Goal: Task Accomplishment & Management: Use online tool/utility

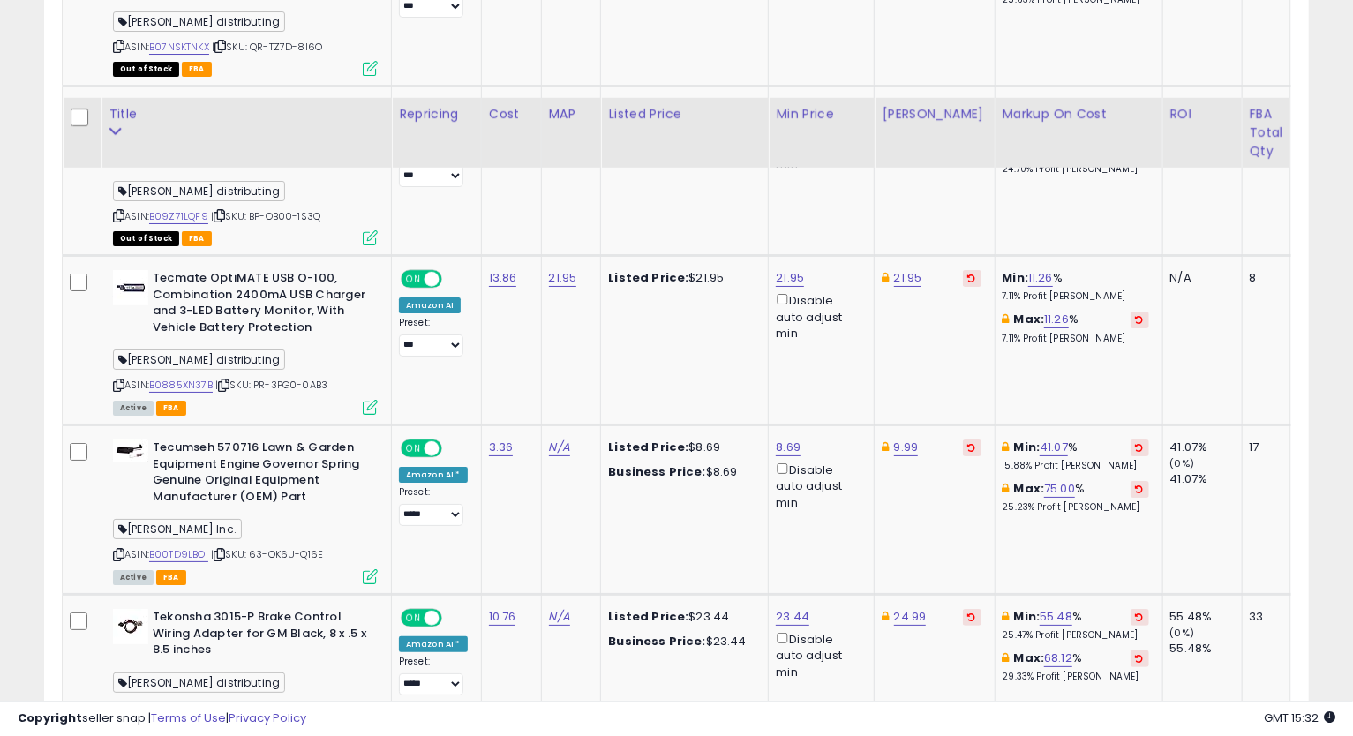
scroll to position [4240, 0]
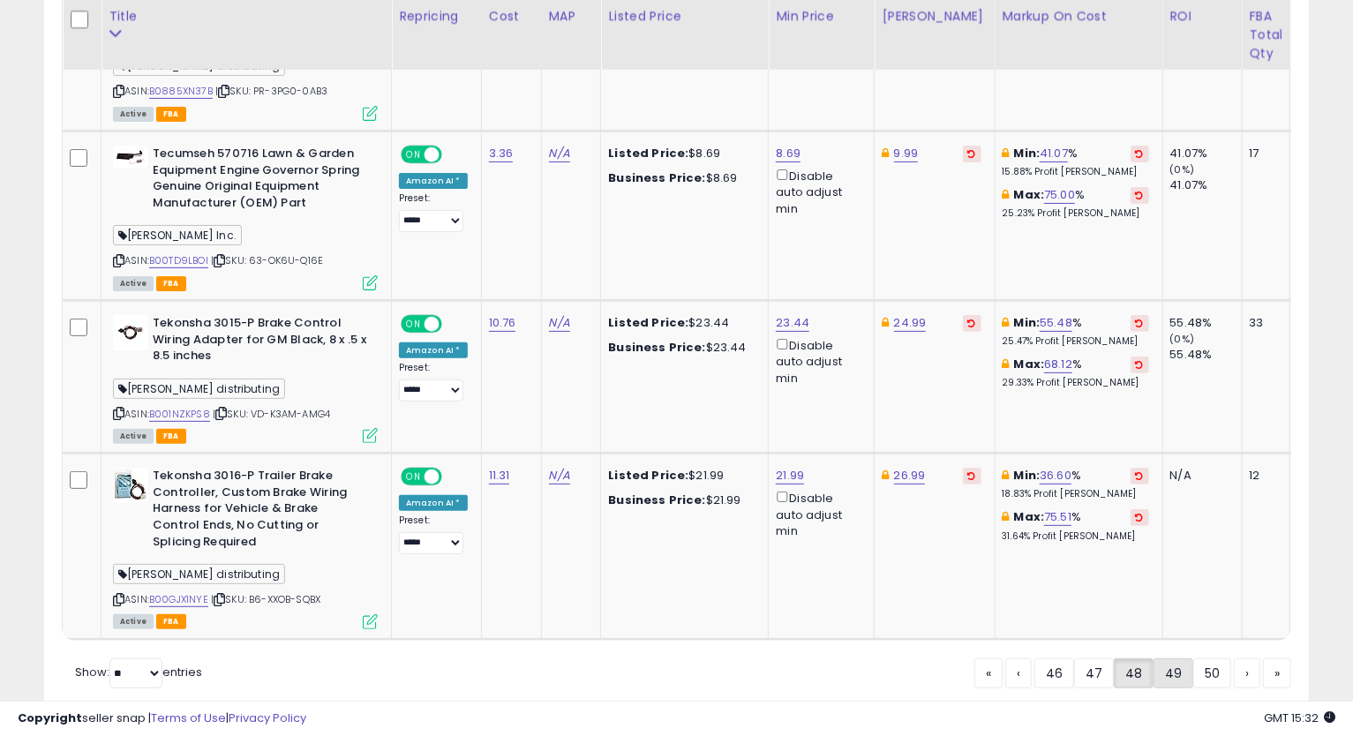
click at [1159, 658] on link "49" at bounding box center [1174, 673] width 40 height 30
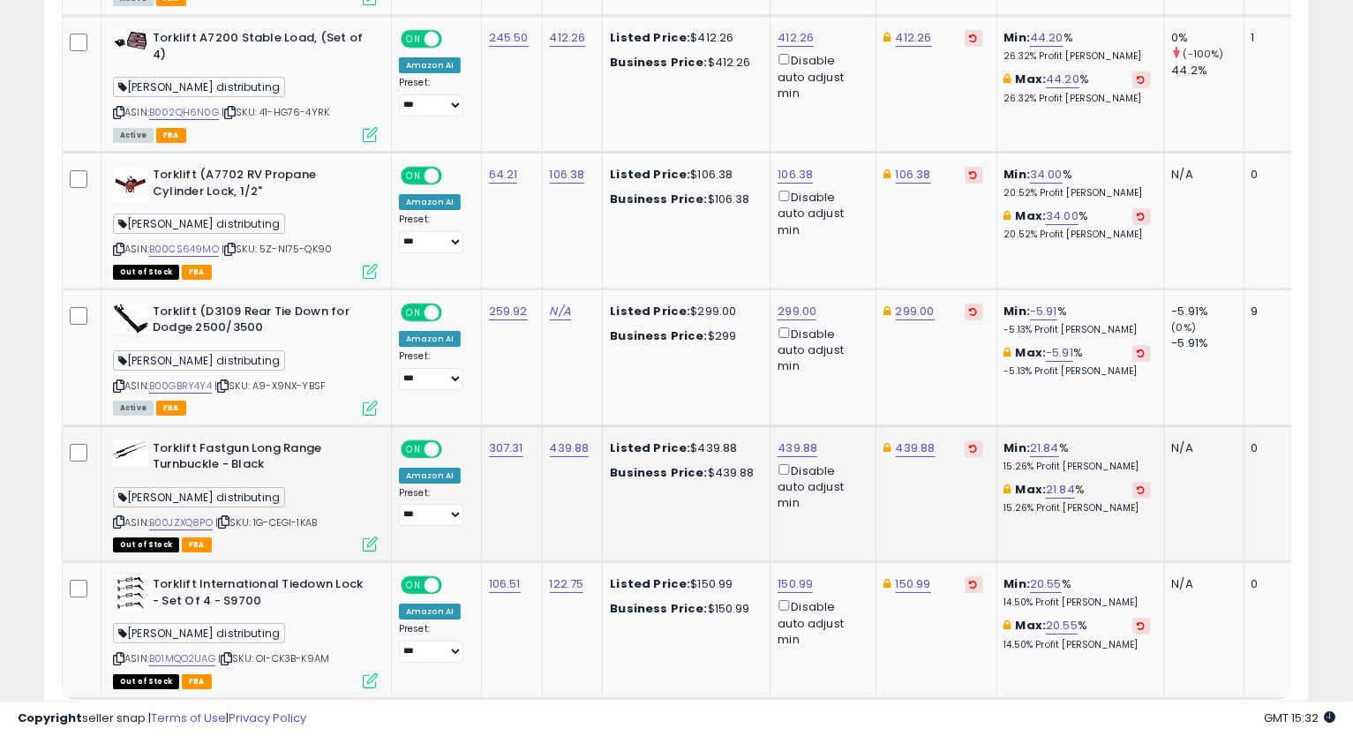
scroll to position [3891, 0]
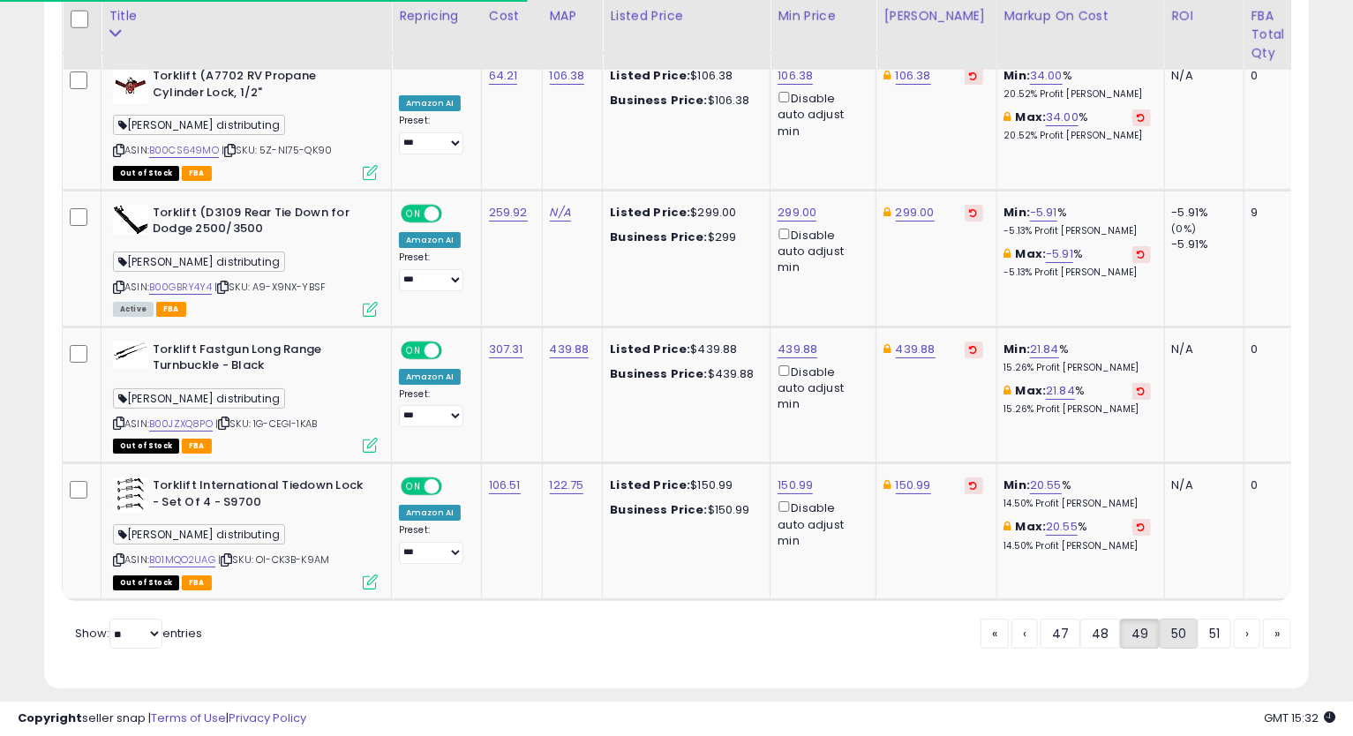
click at [1172, 626] on link "50" at bounding box center [1179, 634] width 38 height 30
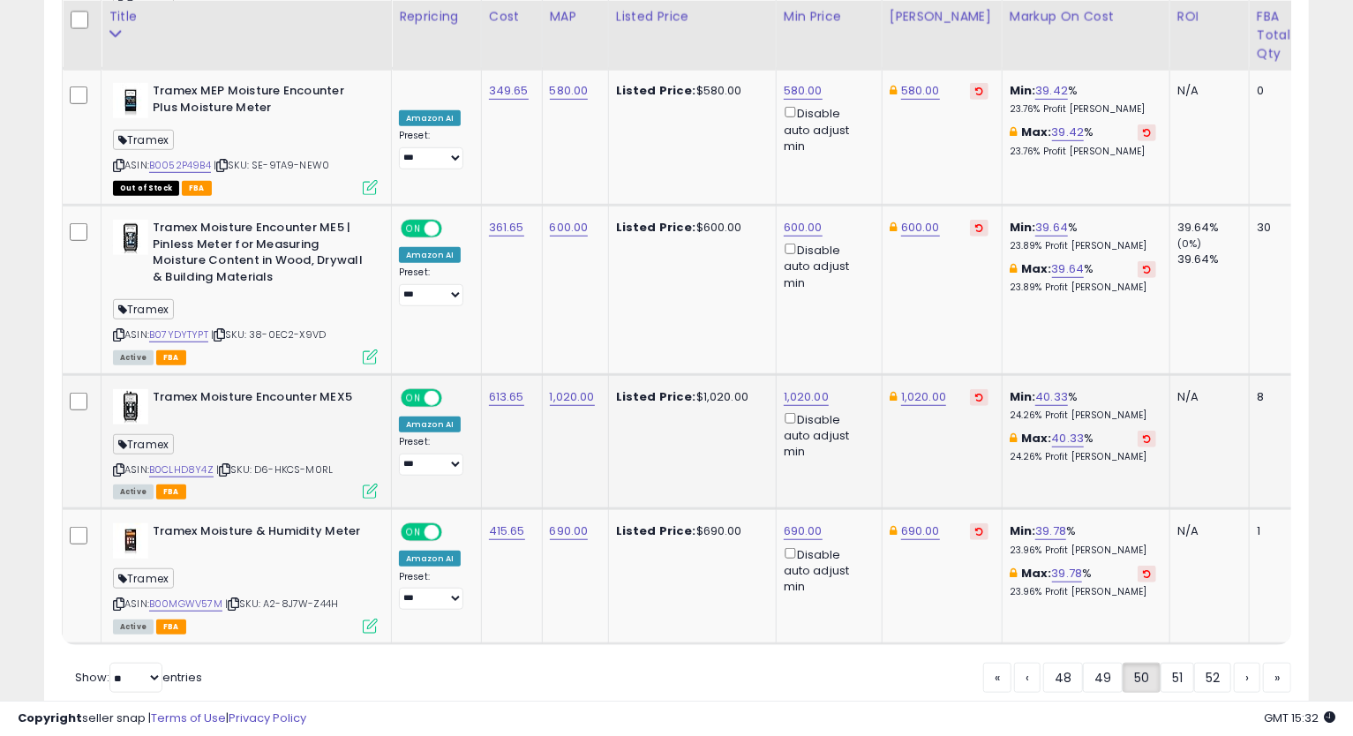
scroll to position [4729, 0]
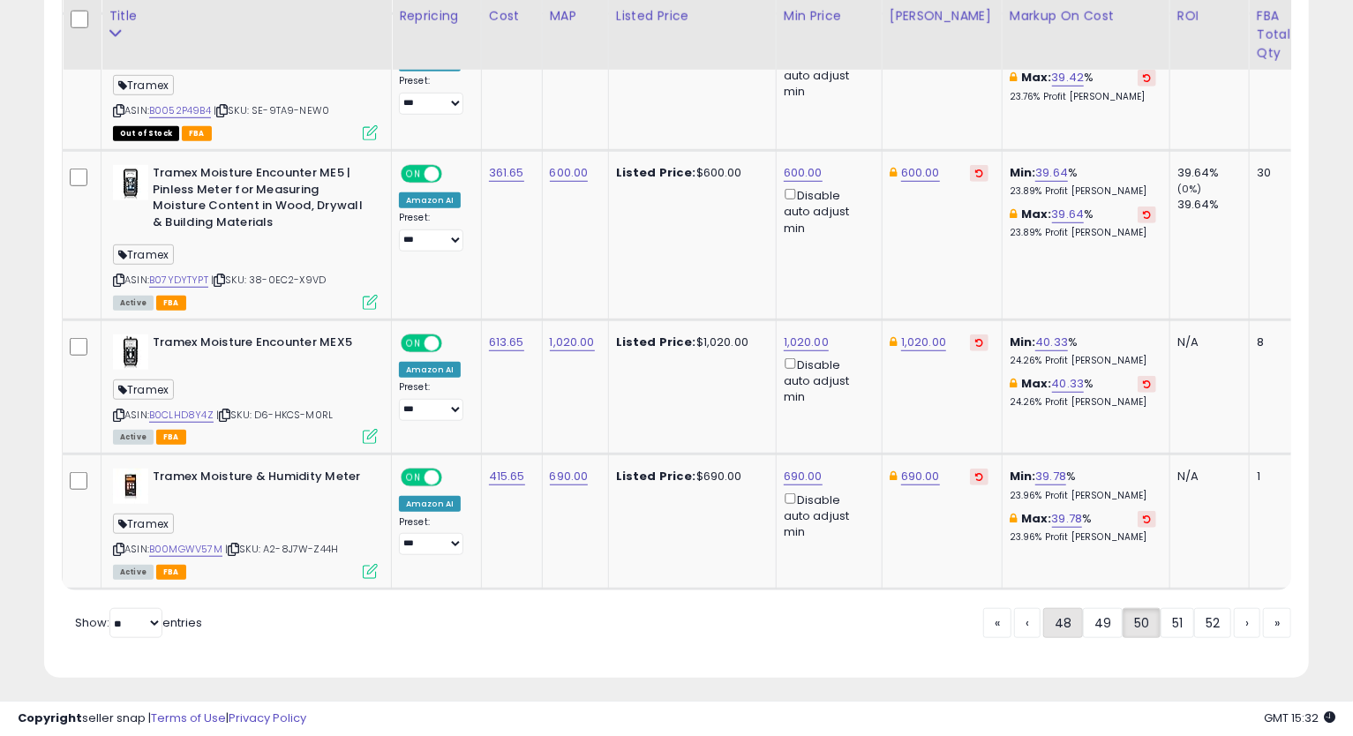
click at [1069, 620] on link "48" at bounding box center [1063, 623] width 40 height 30
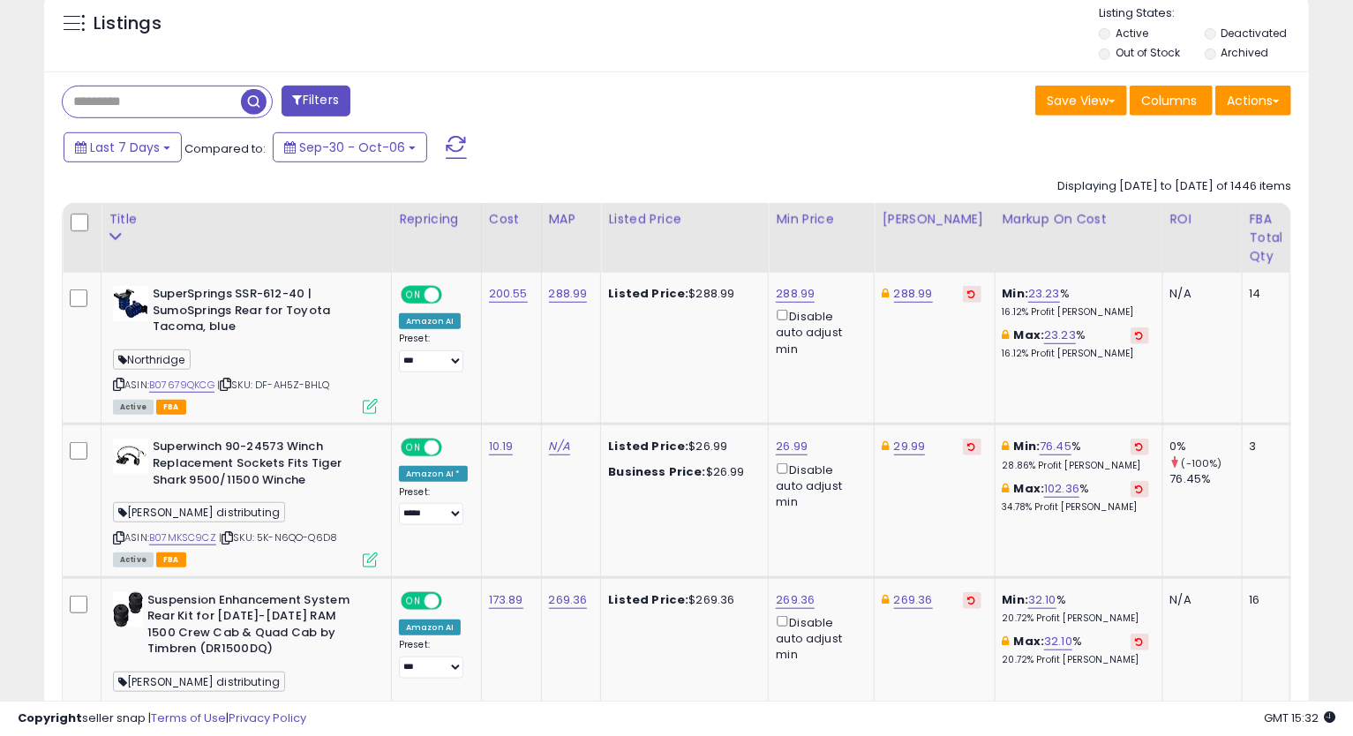
scroll to position [752, 0]
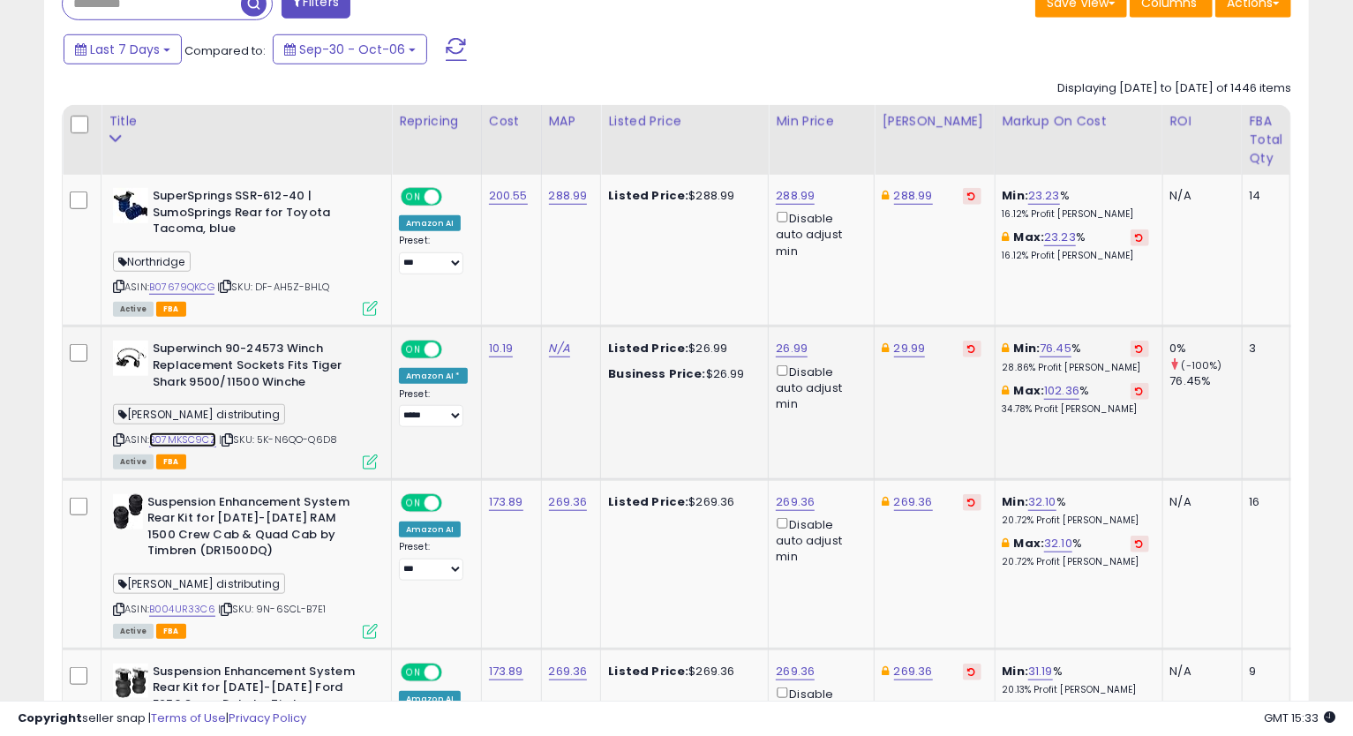
click at [177, 443] on link "B07MKSC9CZ" at bounding box center [182, 440] width 67 height 15
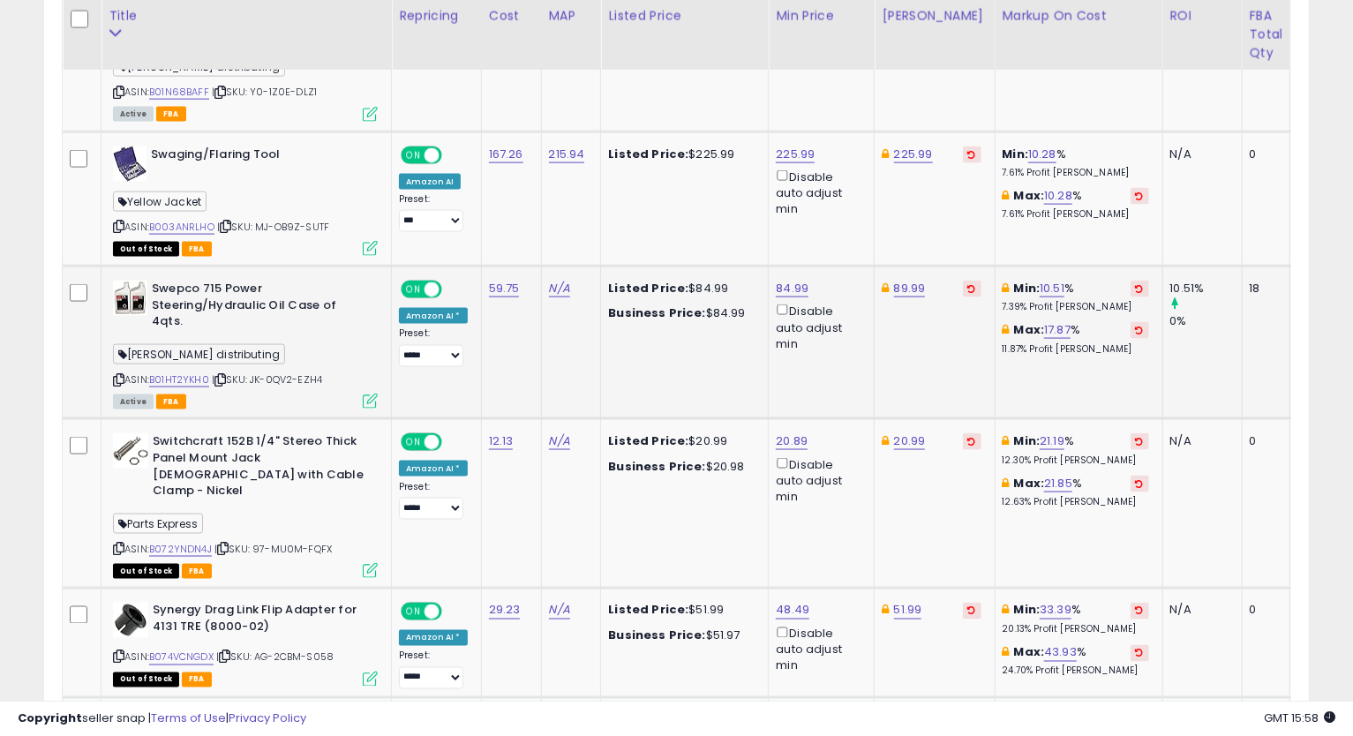
scroll to position [1537, 0]
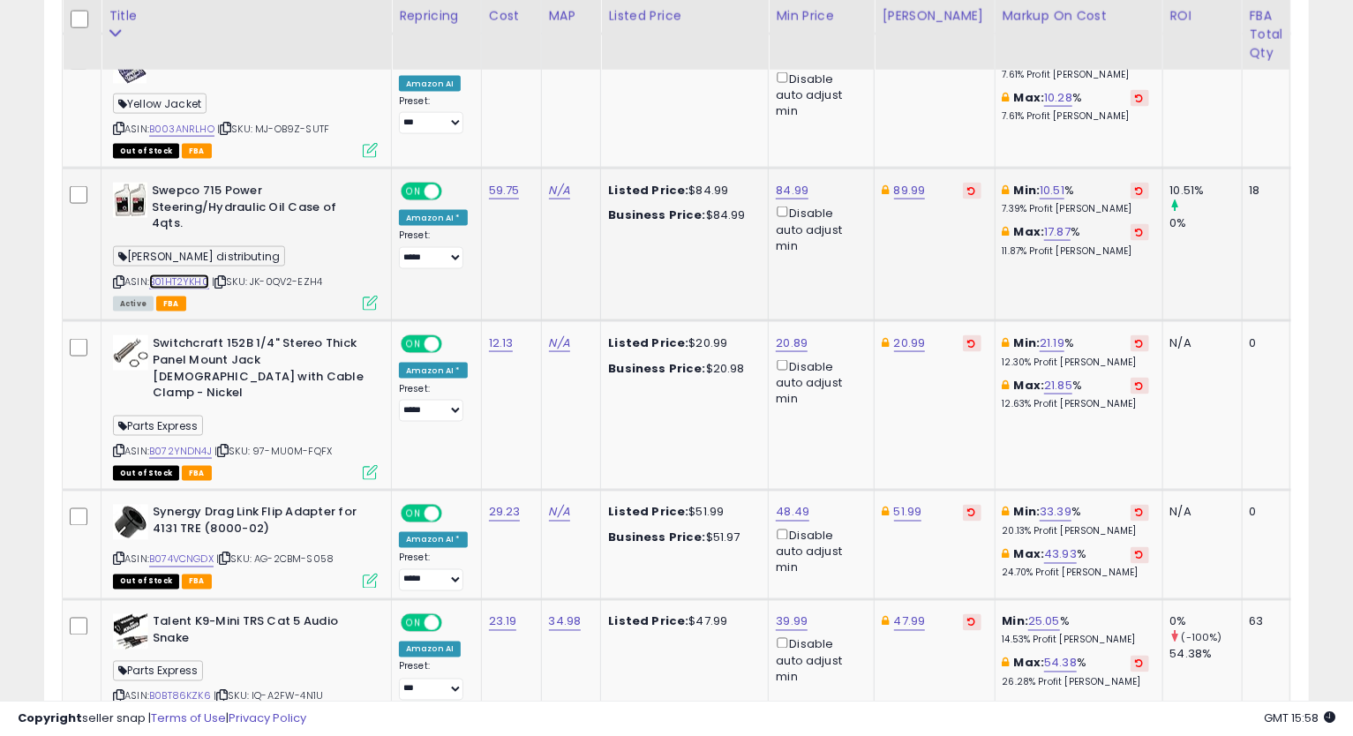
click at [177, 275] on link "B01HT2YKH0" at bounding box center [179, 282] width 60 height 15
click at [119, 277] on icon at bounding box center [118, 282] width 11 height 10
click at [117, 277] on icon at bounding box center [118, 282] width 11 height 10
click at [782, 182] on link "84.99" at bounding box center [792, 191] width 33 height 18
type input "*****"
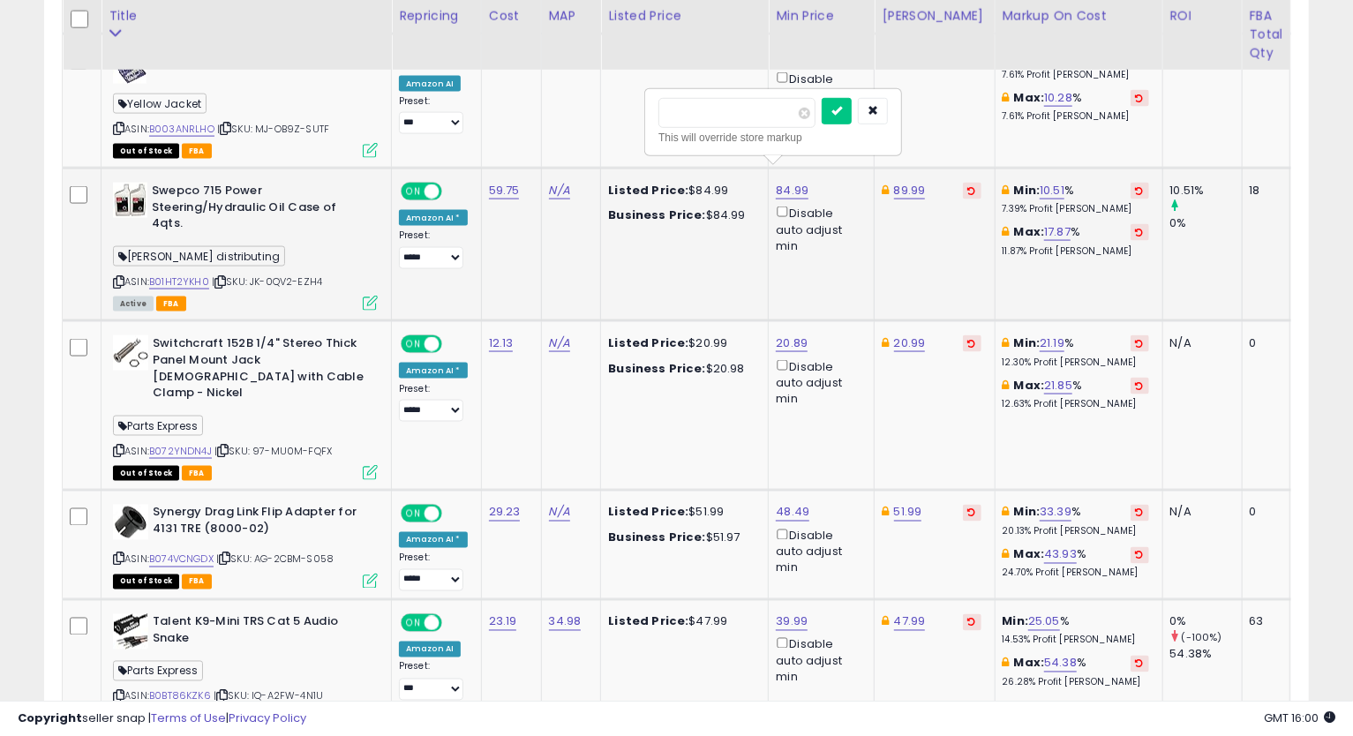
click button "submit" at bounding box center [837, 111] width 30 height 26
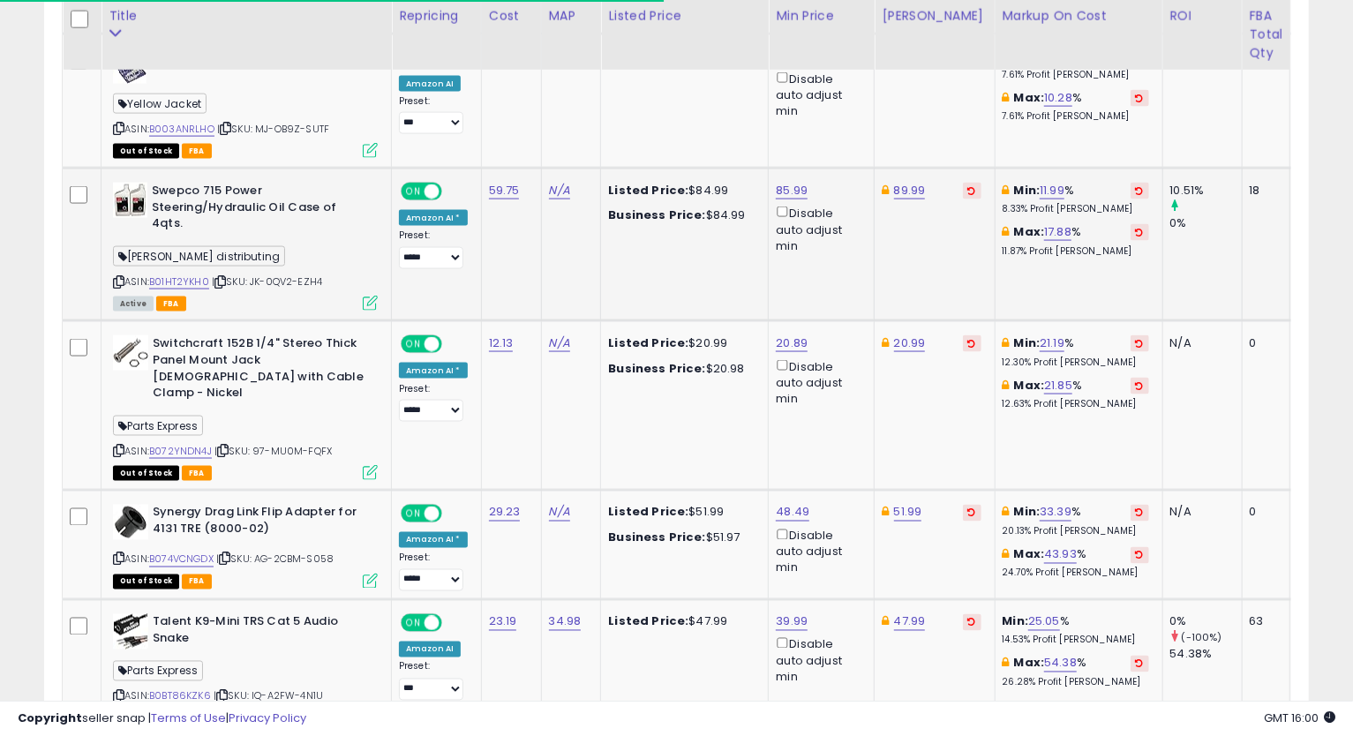
click at [116, 277] on icon at bounding box center [118, 282] width 11 height 10
click at [995, 259] on td "Min: 11.99 % 8.33% Profit [PERSON_NAME]: 17.88 % 11.87% Profit [PERSON_NAME]" at bounding box center [1079, 245] width 168 height 153
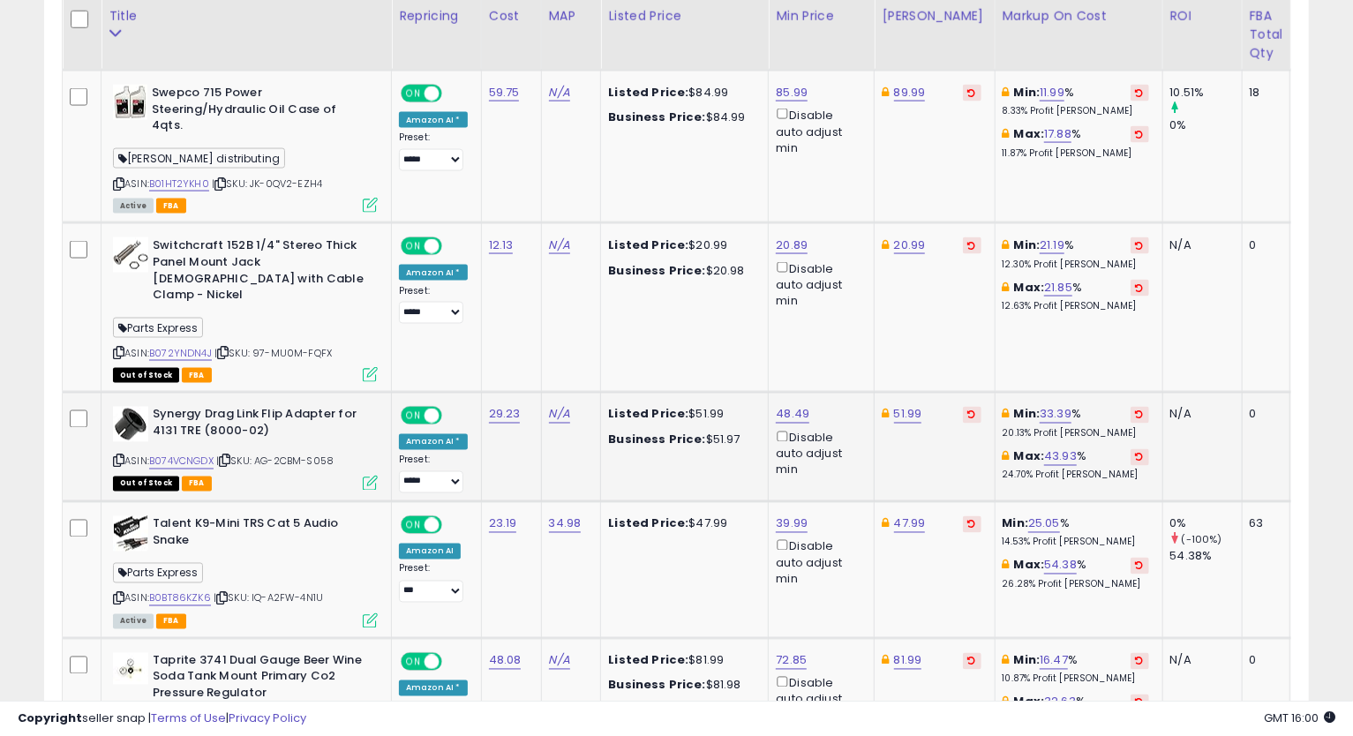
scroll to position [1733, 0]
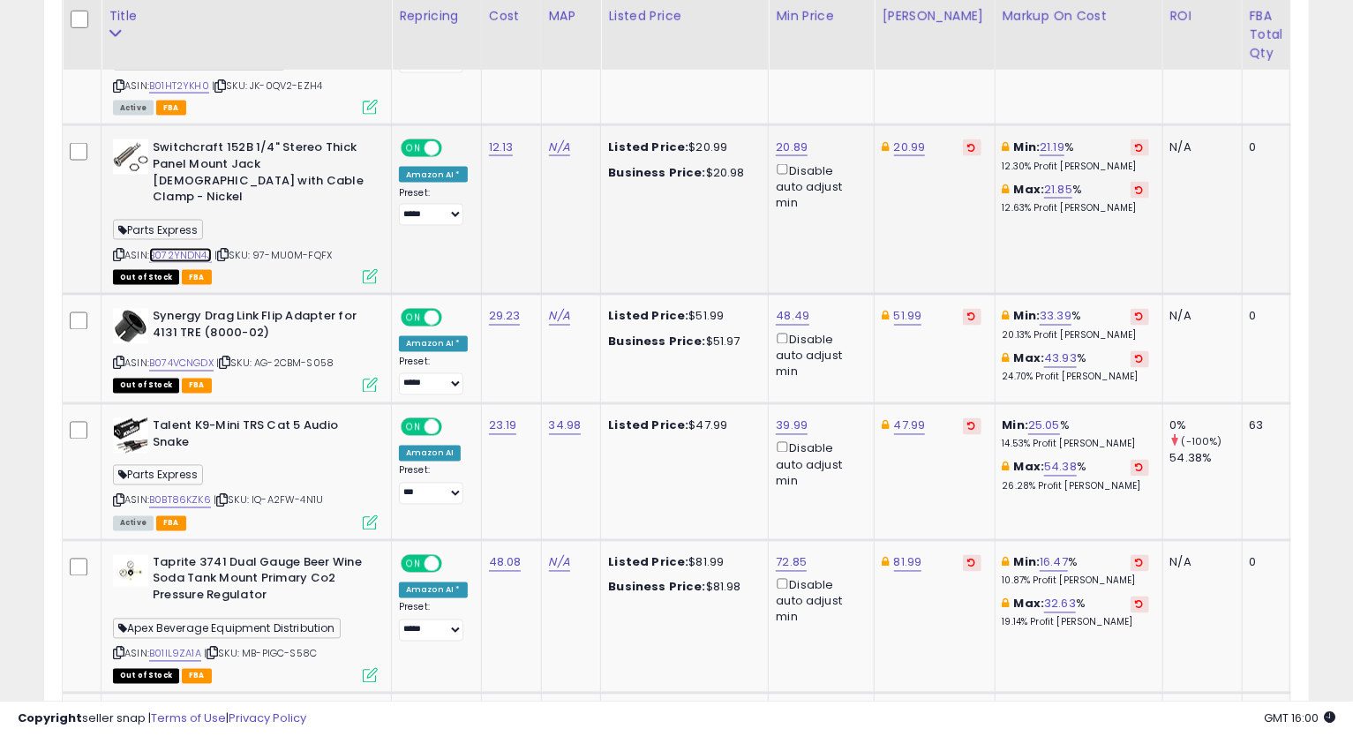
click at [184, 248] on link "B072YNDN4J" at bounding box center [180, 255] width 63 height 15
click at [912, 139] on link "20.99" at bounding box center [910, 148] width 32 height 18
type input "*"
type input "*****"
click button "submit" at bounding box center [954, 51] width 30 height 26
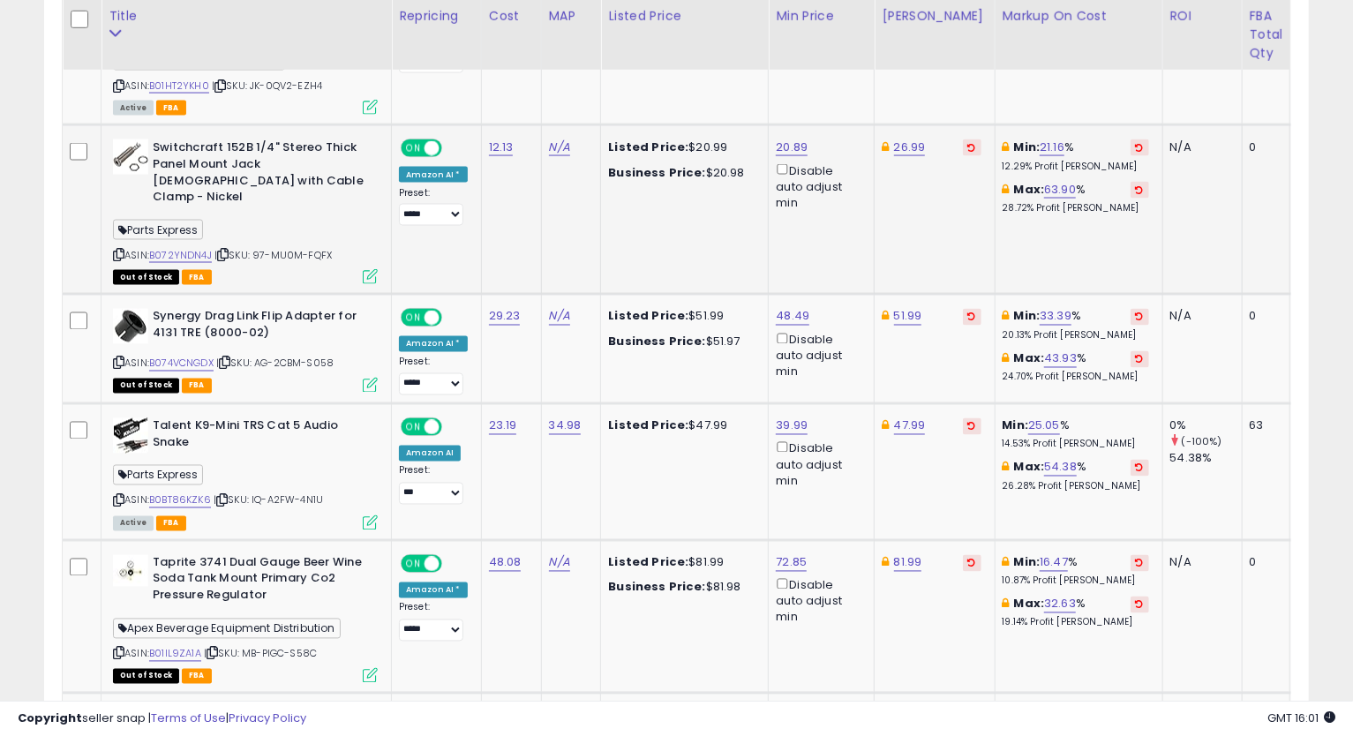
scroll to position [1831, 0]
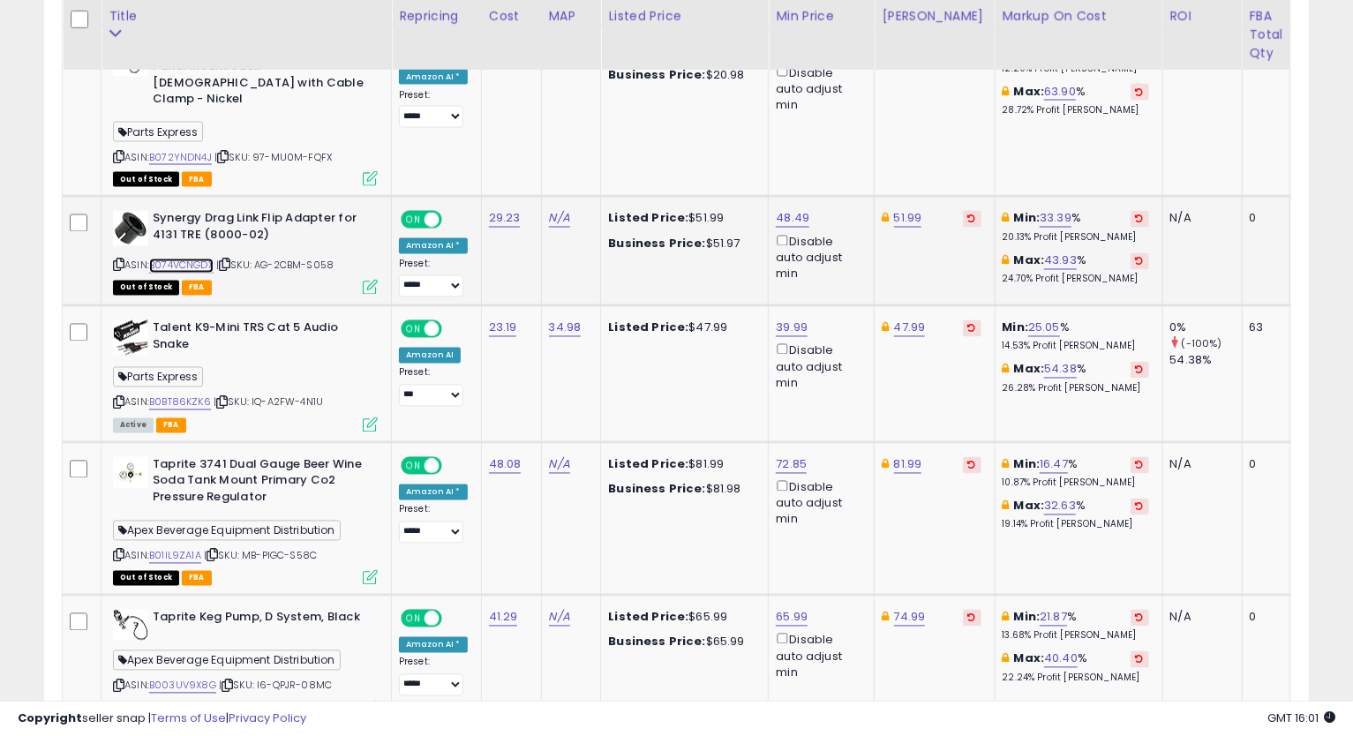
click at [165, 259] on link "B074VCNGDX" at bounding box center [181, 266] width 64 height 15
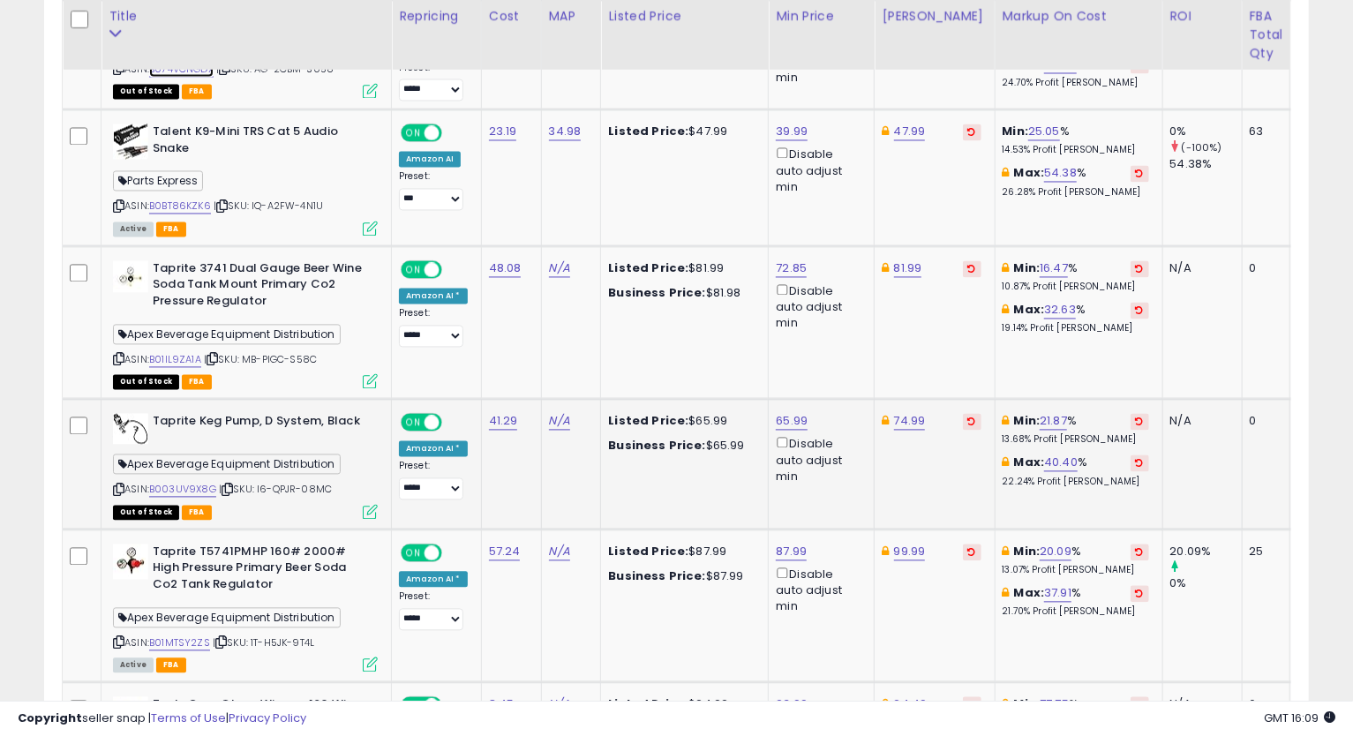
scroll to position [2126, 0]
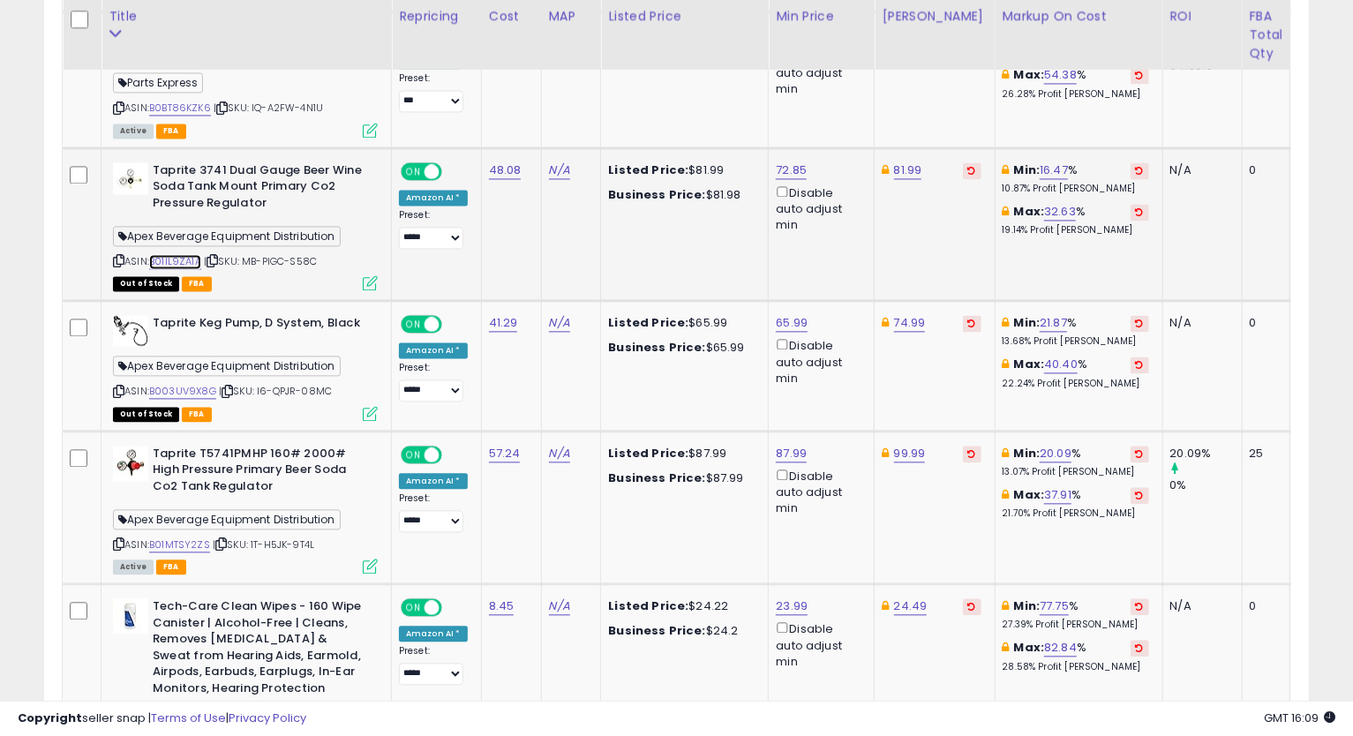
click at [185, 254] on link "B01IL9ZA1A" at bounding box center [175, 261] width 52 height 15
click at [786, 162] on link "72.85" at bounding box center [791, 171] width 31 height 18
type input "*****"
click button "submit" at bounding box center [836, 56] width 30 height 26
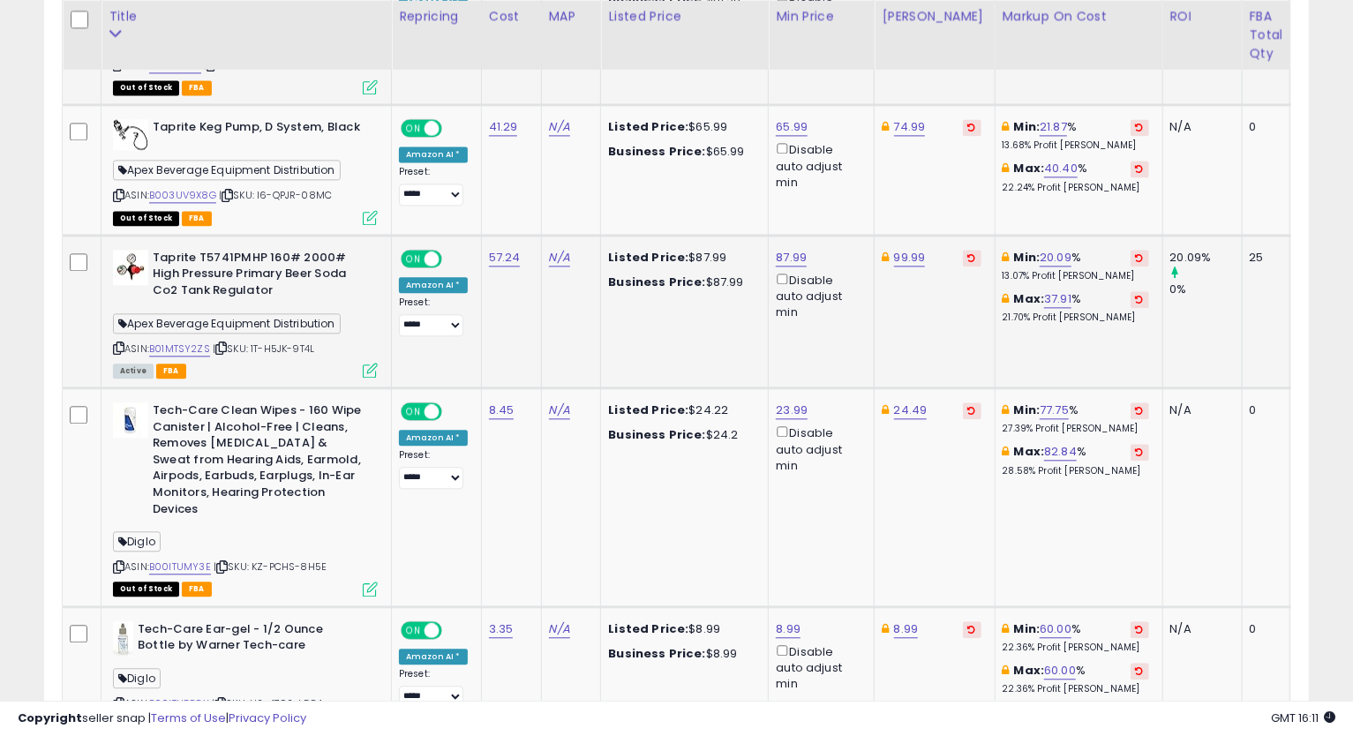
scroll to position [2223, 0]
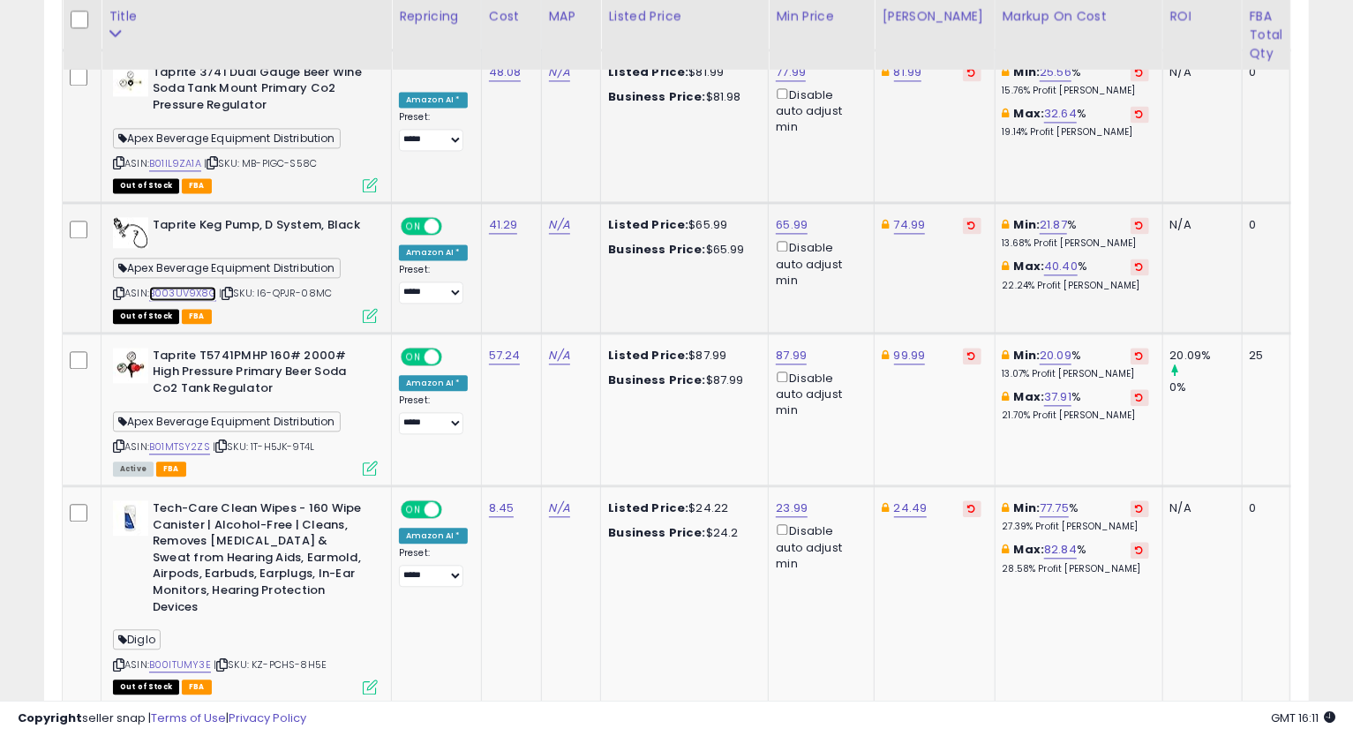
click at [212, 286] on link "B003UV9X8G" at bounding box center [182, 293] width 67 height 15
click at [795, 216] on link "65.99" at bounding box center [792, 225] width 32 height 18
drag, startPoint x: 734, startPoint y: 122, endPoint x: 607, endPoint y: 150, distance: 130.2
click at [557, 121] on tbody "SuperSprings SSR-612-40 | SumoSprings Rear for Toyota Tacoma, blue Northridge A…" at bounding box center [870, 679] width 1614 height 3952
type input "*****"
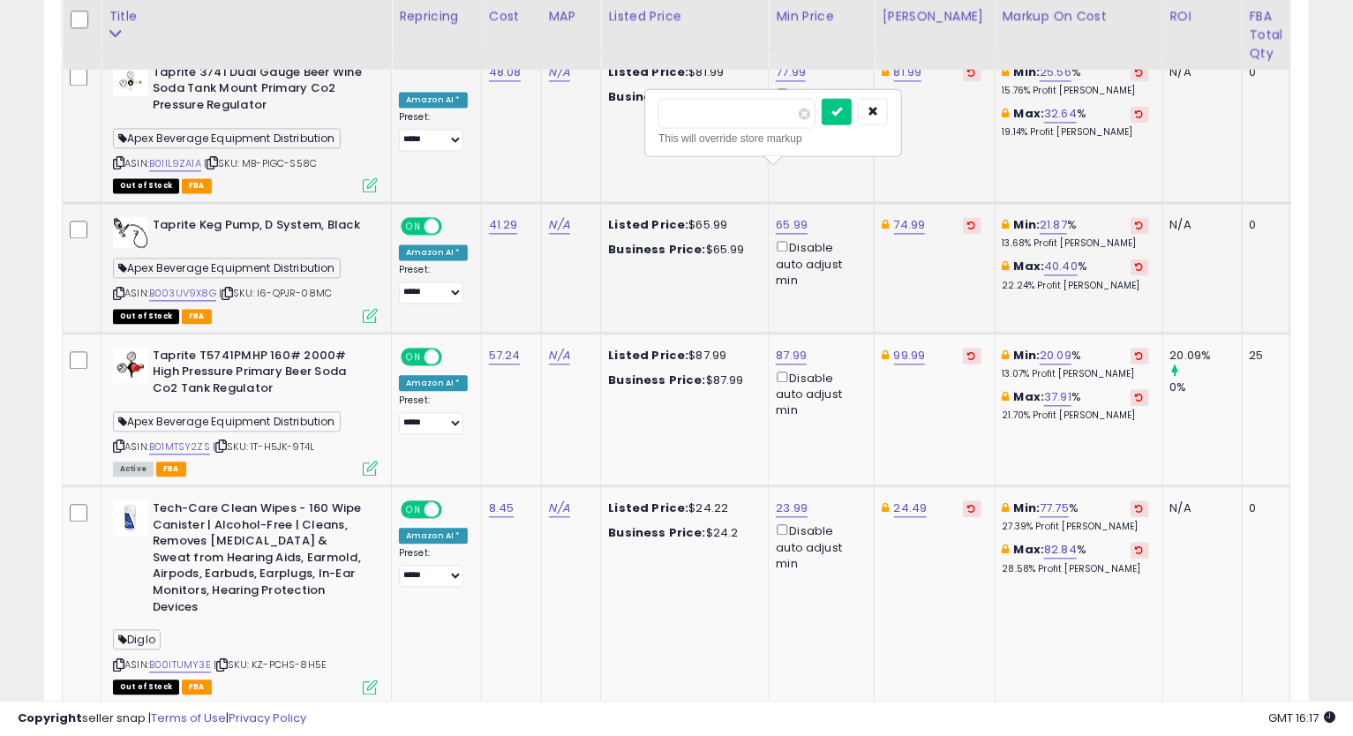
click button "submit" at bounding box center [837, 111] width 30 height 26
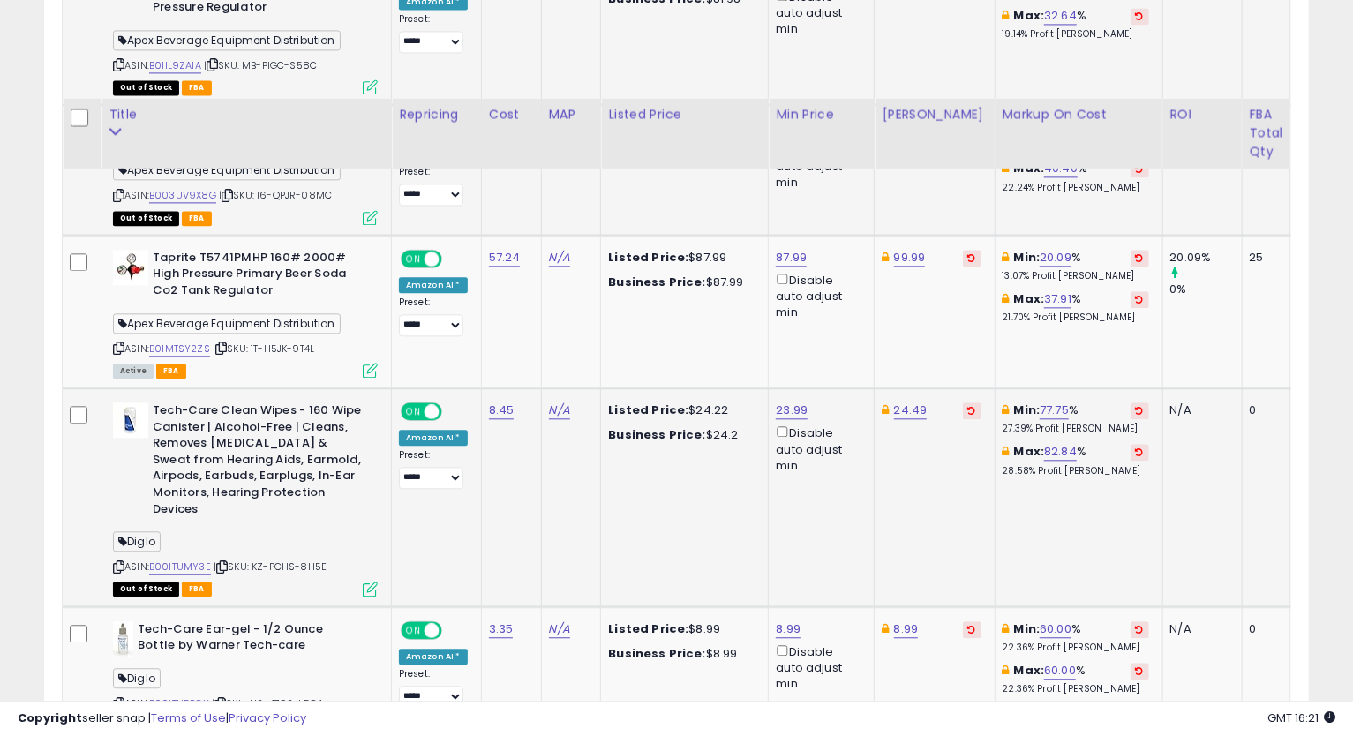
scroll to position [2419, 0]
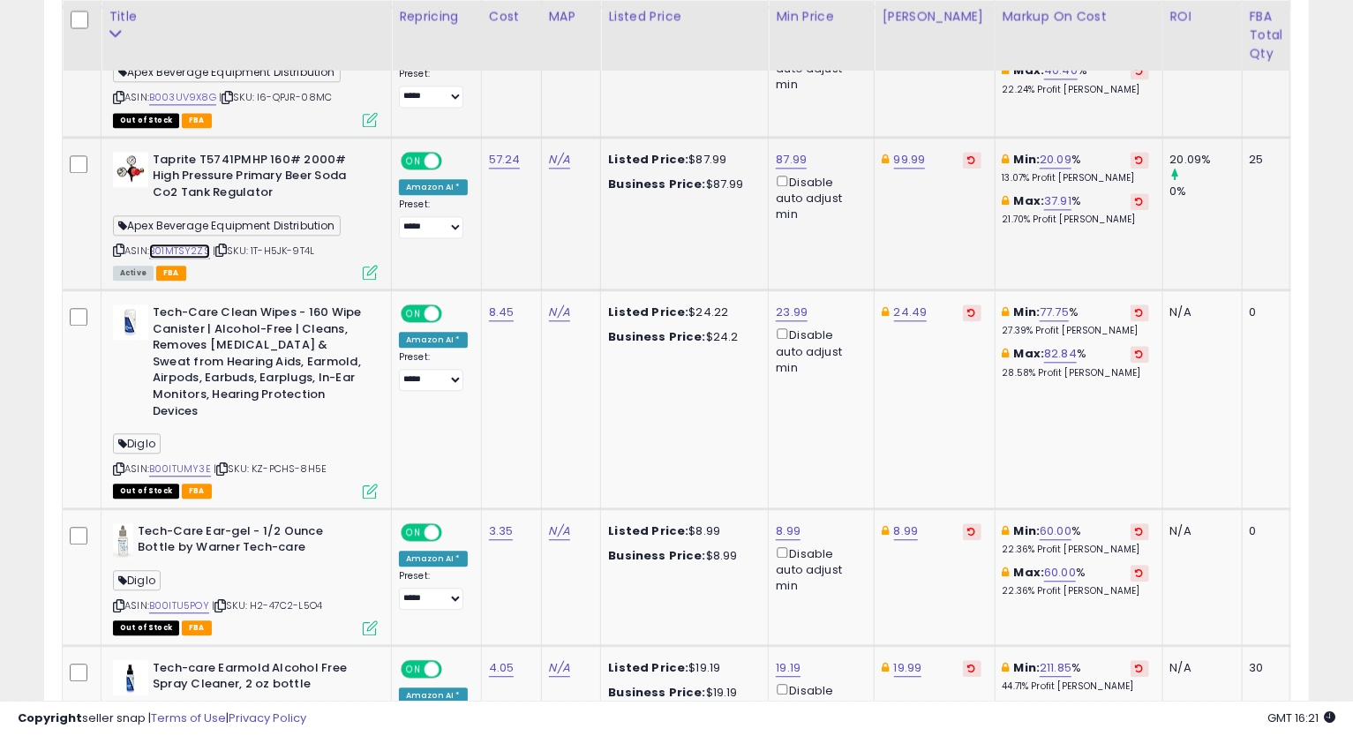
click at [179, 244] on link "B01MTSY2ZS" at bounding box center [179, 251] width 61 height 15
click at [117, 245] on icon at bounding box center [118, 250] width 11 height 10
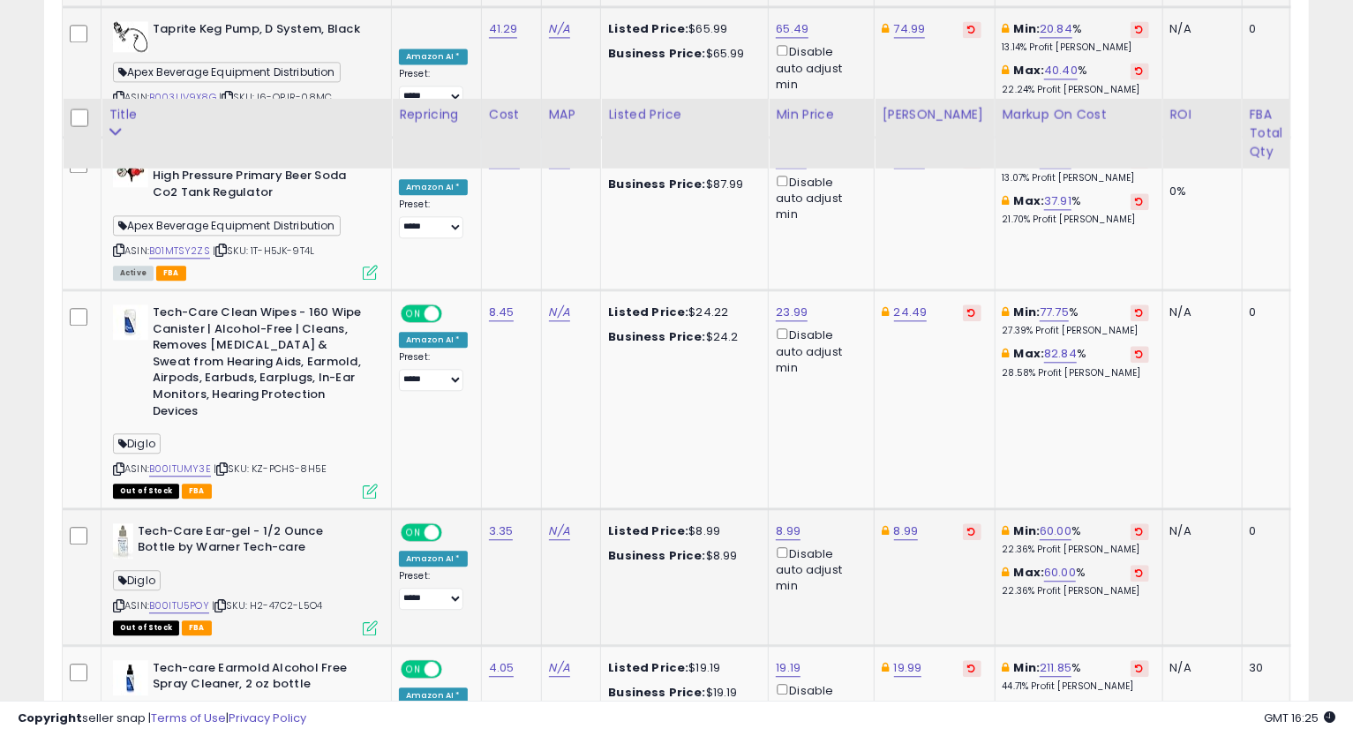
scroll to position [2517, 0]
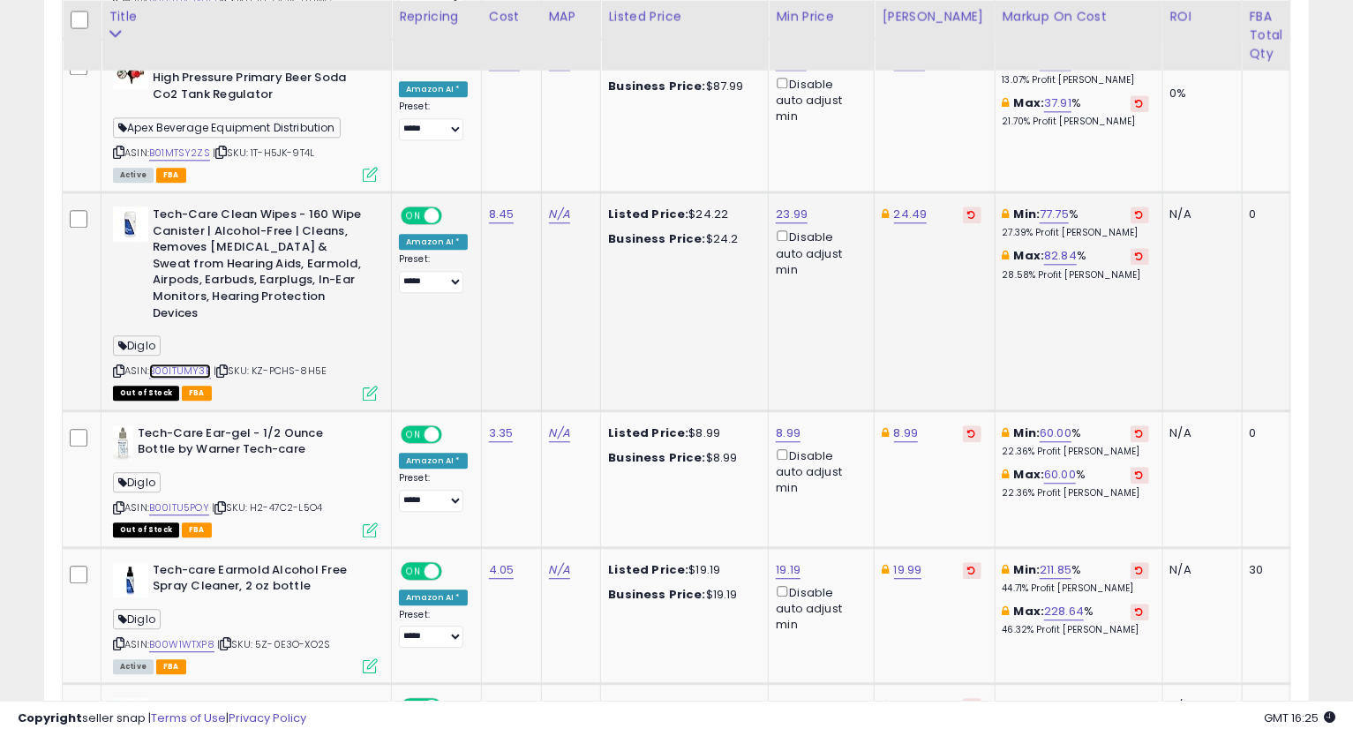
click at [185, 364] on link "B00ITUMY3E" at bounding box center [180, 371] width 62 height 15
click at [899, 206] on link "24.49" at bounding box center [911, 215] width 34 height 18
type input "*****"
click button "submit" at bounding box center [954, 100] width 30 height 26
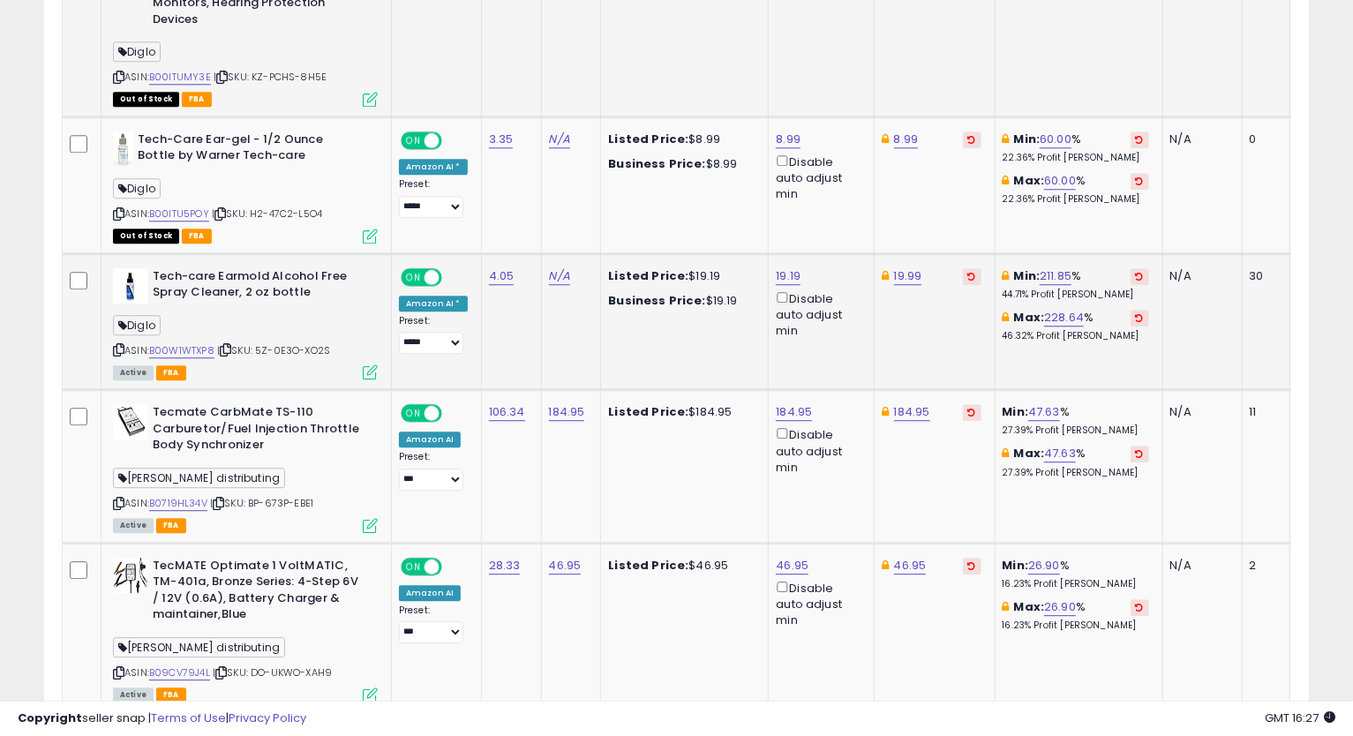
scroll to position [2713, 0]
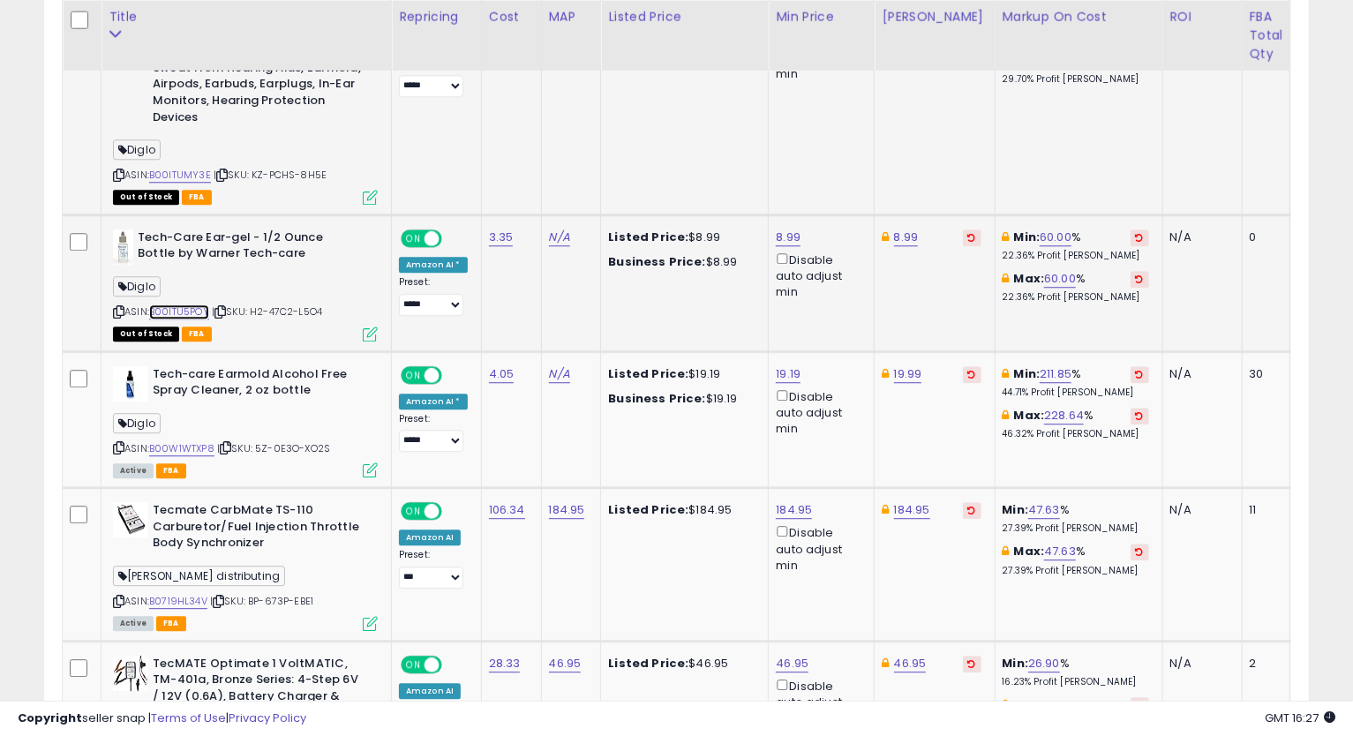
click at [196, 305] on link "B00ITU5POY" at bounding box center [179, 312] width 60 height 15
click at [901, 229] on link "8.99" at bounding box center [906, 238] width 25 height 18
drag, startPoint x: 786, startPoint y: 106, endPoint x: 791, endPoint y: 115, distance: 10.3
click at [791, 115] on input "****" at bounding box center [850, 108] width 157 height 30
type input "****"
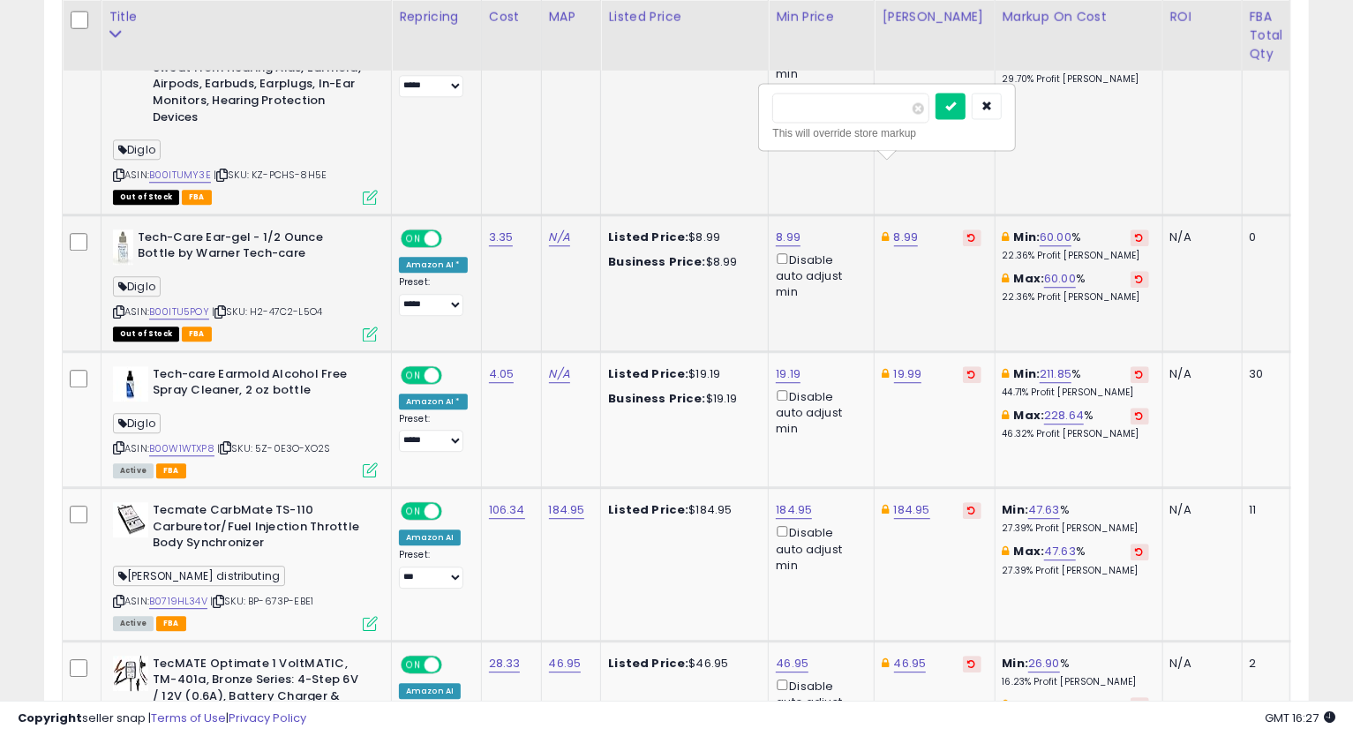
click button "submit" at bounding box center [951, 106] width 30 height 26
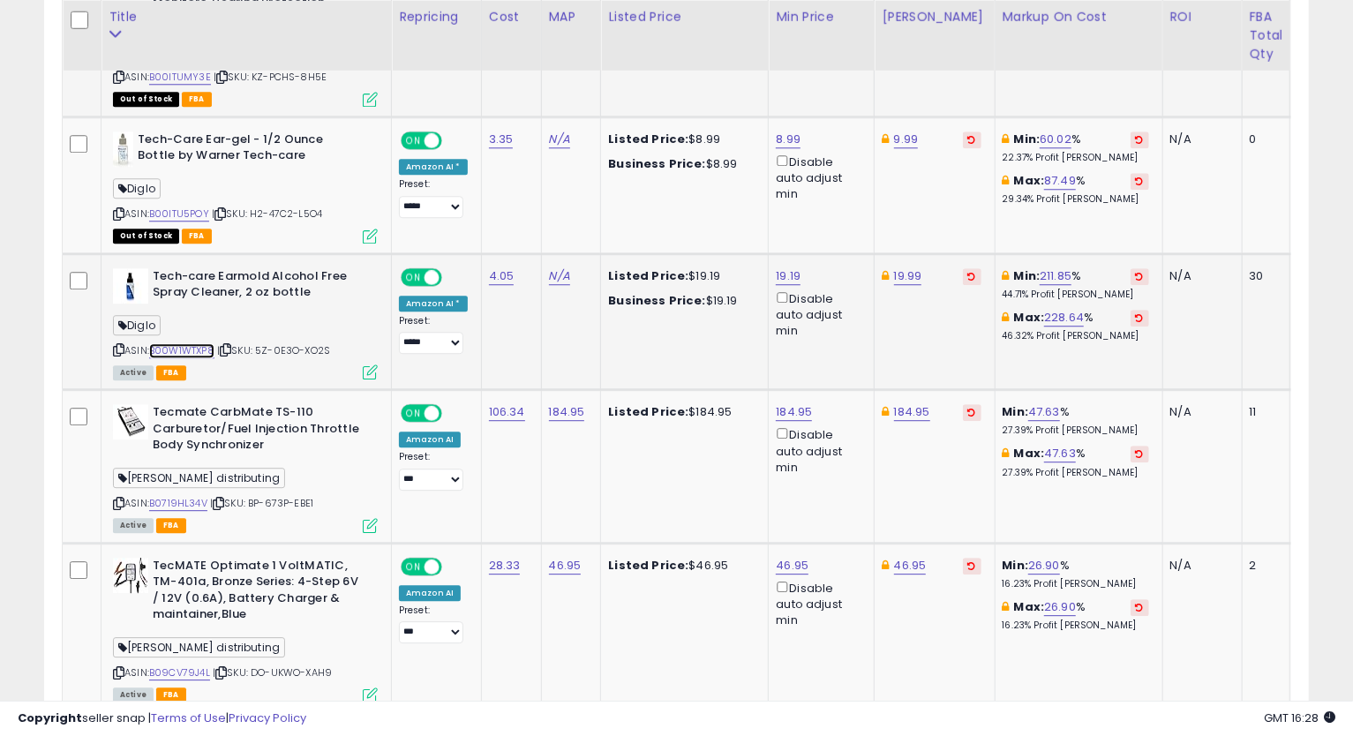
click at [186, 343] on link "B00W1WTXP8" at bounding box center [181, 350] width 65 height 15
click at [119, 345] on icon at bounding box center [118, 350] width 11 height 10
click at [788, 267] on link "19.19" at bounding box center [788, 276] width 25 height 18
type input "**"
type input "*****"
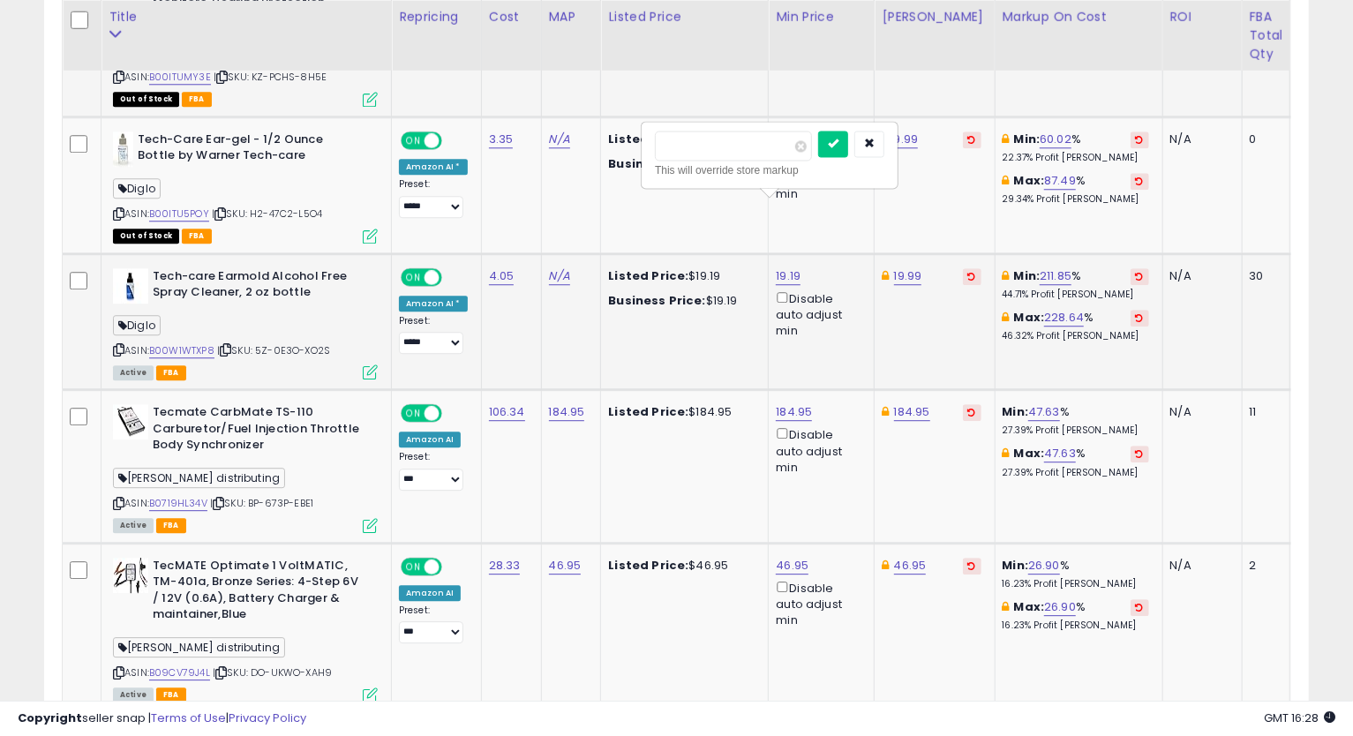
click button "submit" at bounding box center [833, 144] width 30 height 26
click at [923, 268] on div "19.99" at bounding box center [931, 276] width 99 height 16
click at [910, 267] on link "19.99" at bounding box center [908, 276] width 28 height 18
type input "*****"
click button "submit" at bounding box center [953, 144] width 30 height 26
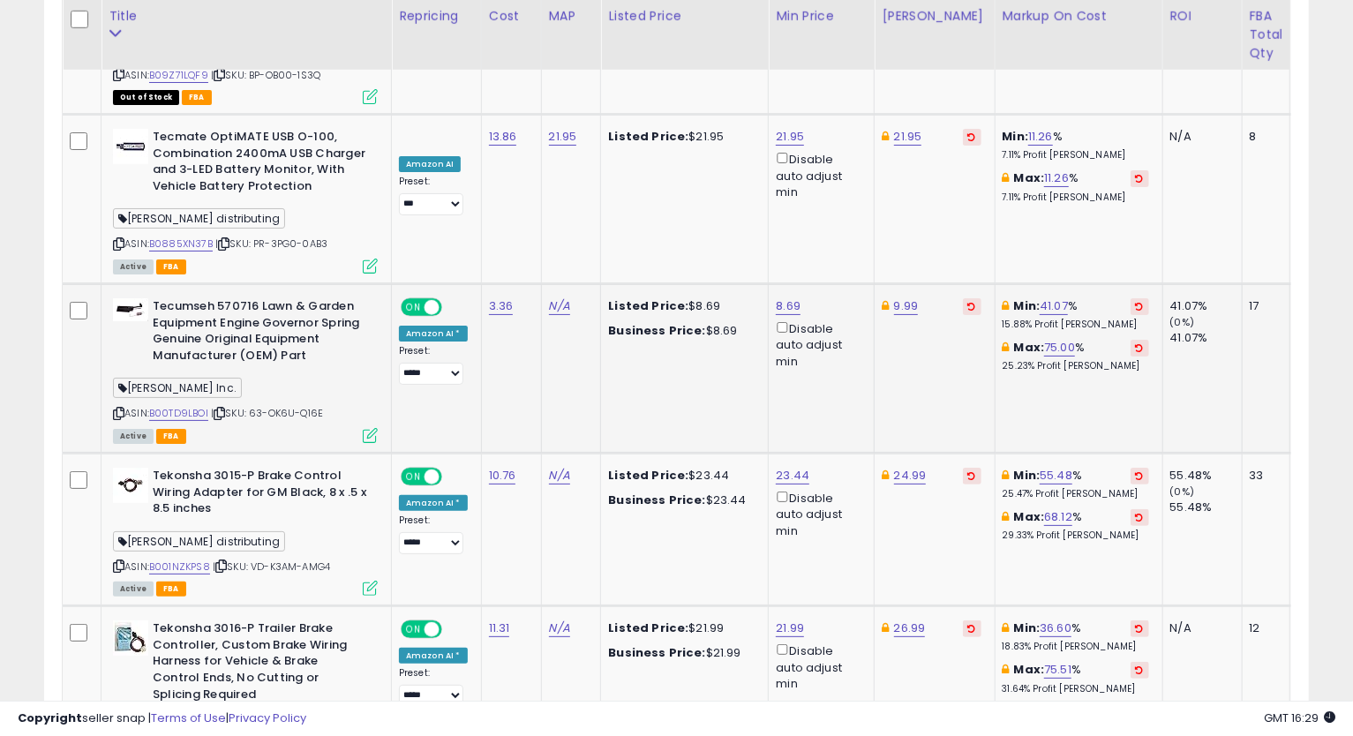
scroll to position [4185, 0]
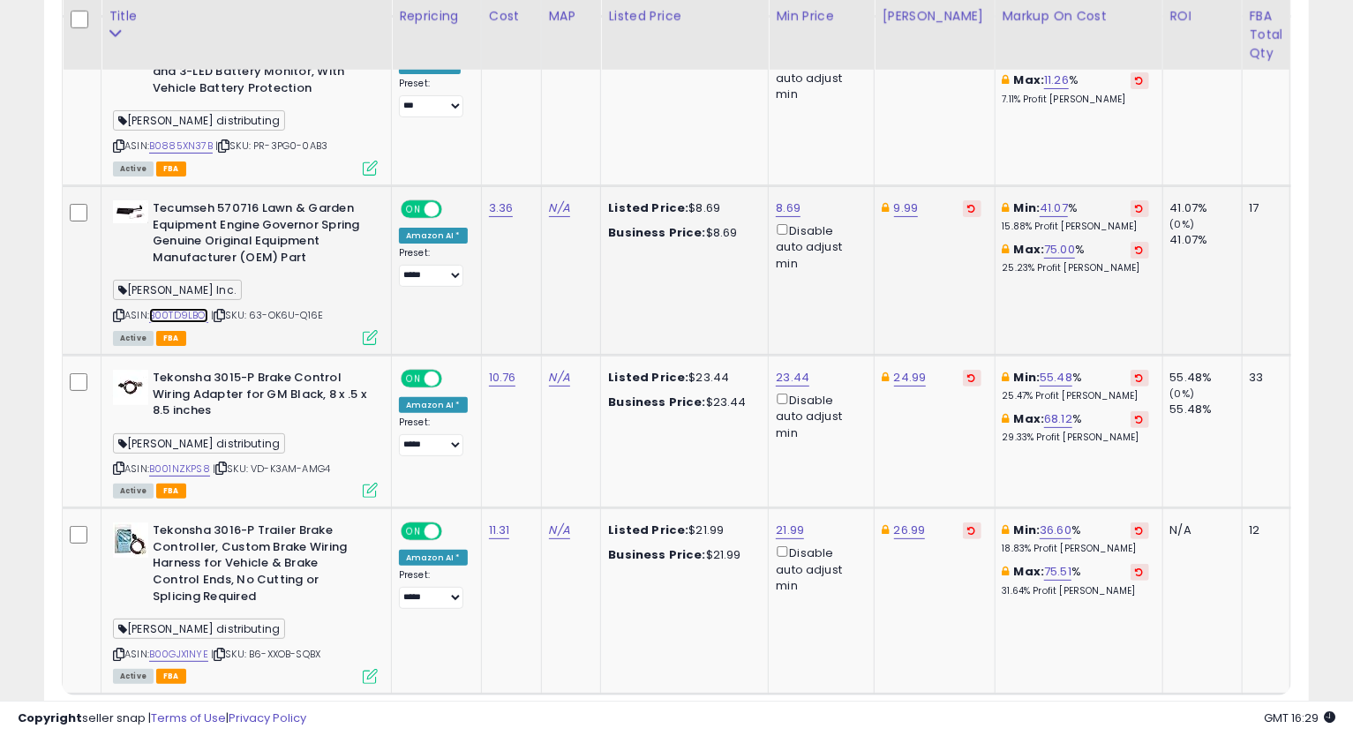
click at [174, 308] on link "B00TD9LBOI" at bounding box center [178, 315] width 59 height 15
click at [121, 311] on icon at bounding box center [118, 316] width 11 height 10
click at [785, 199] on link "8.69" at bounding box center [788, 208] width 25 height 18
type input "****"
click button "submit" at bounding box center [833, 74] width 30 height 26
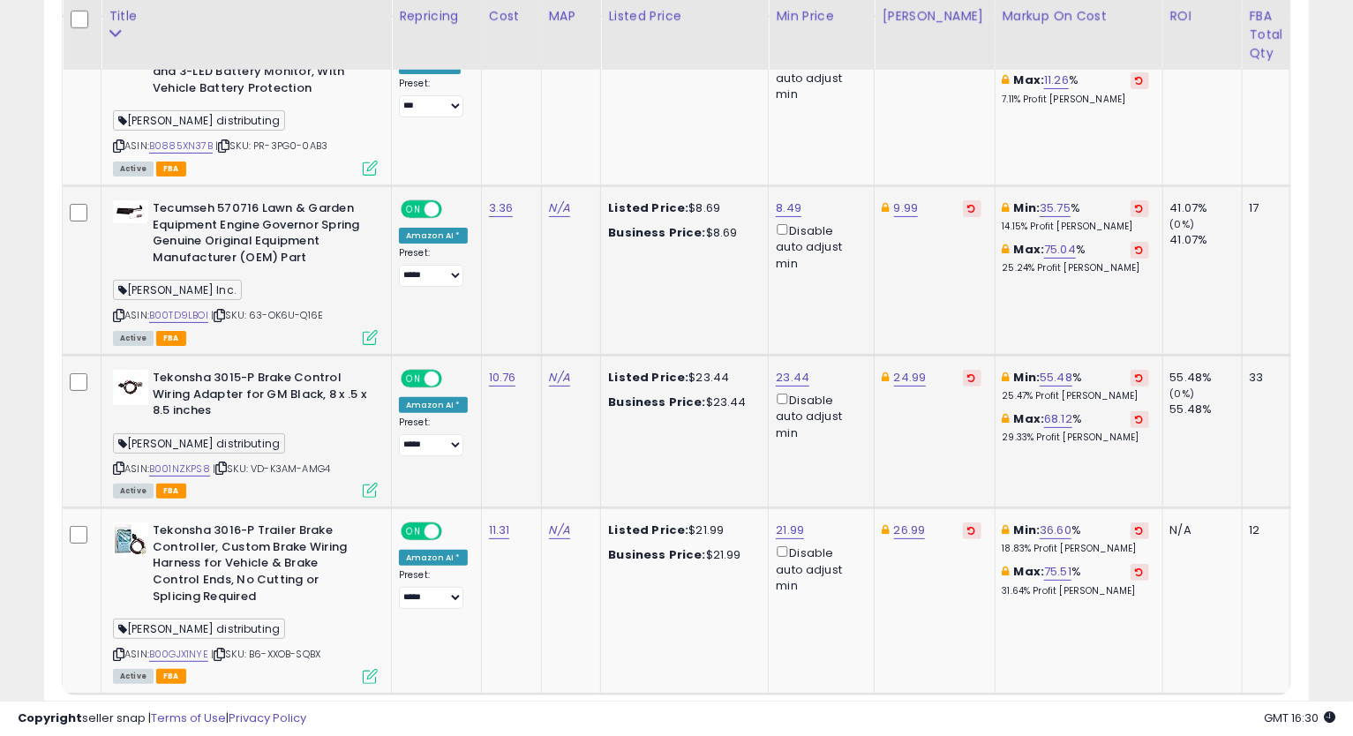
scroll to position [4240, 0]
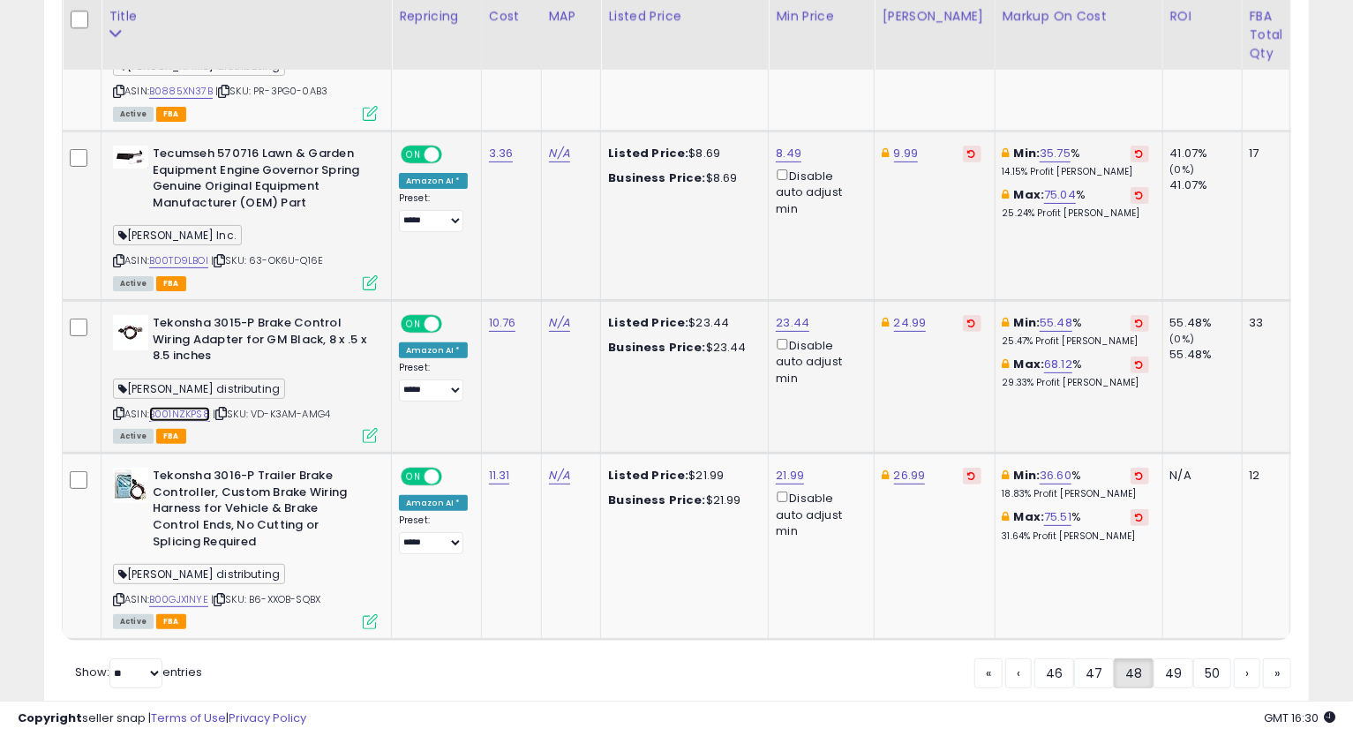
click at [169, 407] on link "B001NZKPS8" at bounding box center [179, 414] width 61 height 15
click at [116, 409] on icon at bounding box center [118, 414] width 11 height 10
click at [796, 314] on link "23.44" at bounding box center [793, 323] width 34 height 18
type input "*****"
click button "submit" at bounding box center [836, 189] width 30 height 26
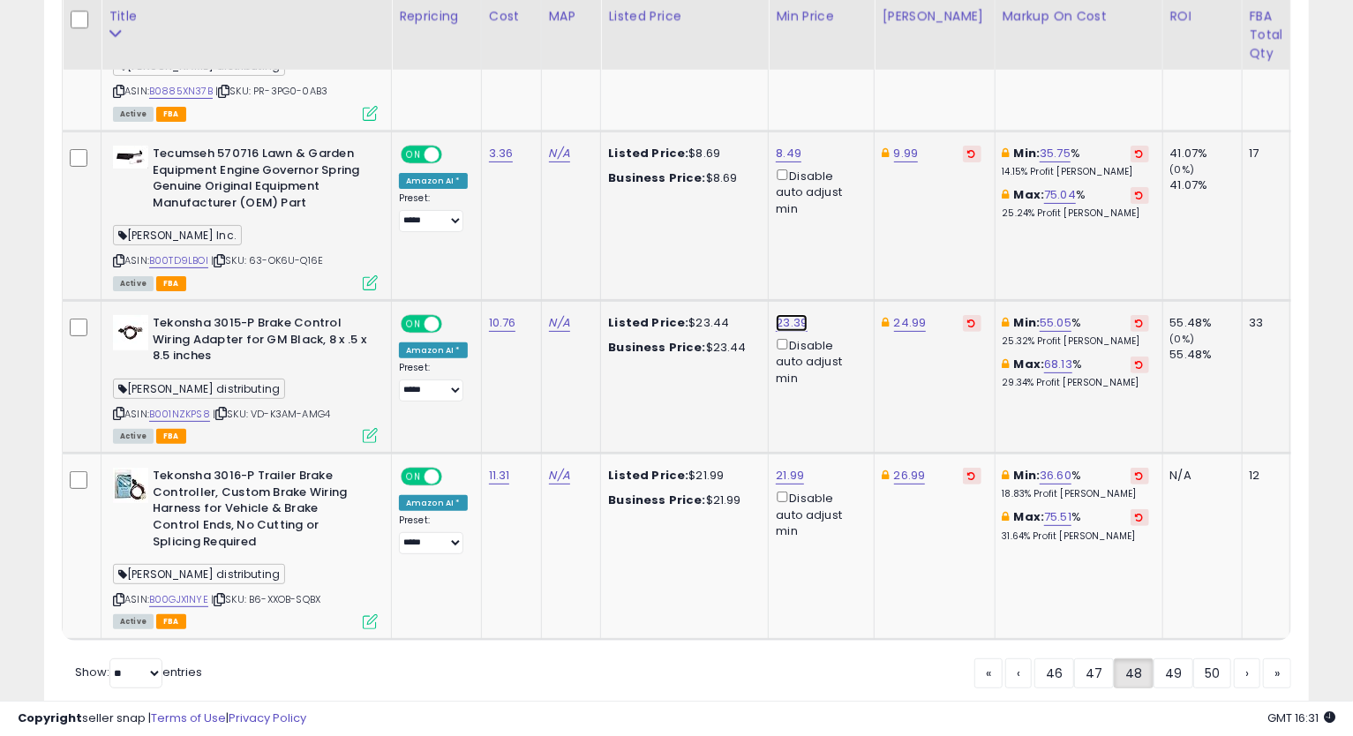
click at [783, 314] on link "23.39" at bounding box center [792, 323] width 32 height 18
type input "*****"
click button "submit" at bounding box center [836, 189] width 30 height 26
click at [189, 592] on link "B00GJX1NYE" at bounding box center [178, 599] width 59 height 15
click at [120, 595] on icon at bounding box center [118, 600] width 11 height 10
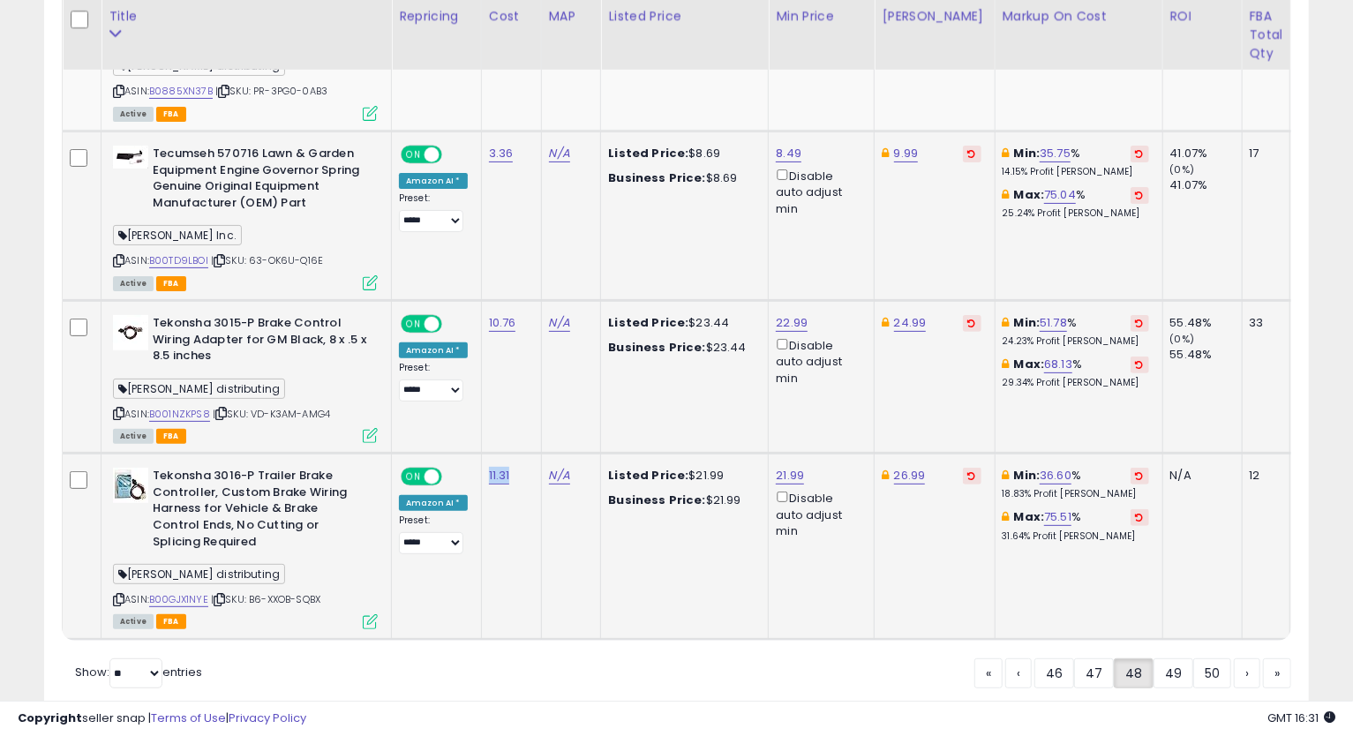
drag, startPoint x: 512, startPoint y: 404, endPoint x: 476, endPoint y: 407, distance: 36.3
click at [481, 454] on td "11.31" at bounding box center [511, 546] width 60 height 185
copy link "11.31"
click at [782, 467] on link "21.99" at bounding box center [790, 476] width 28 height 18
drag, startPoint x: 756, startPoint y: 347, endPoint x: 562, endPoint y: 335, distance: 193.6
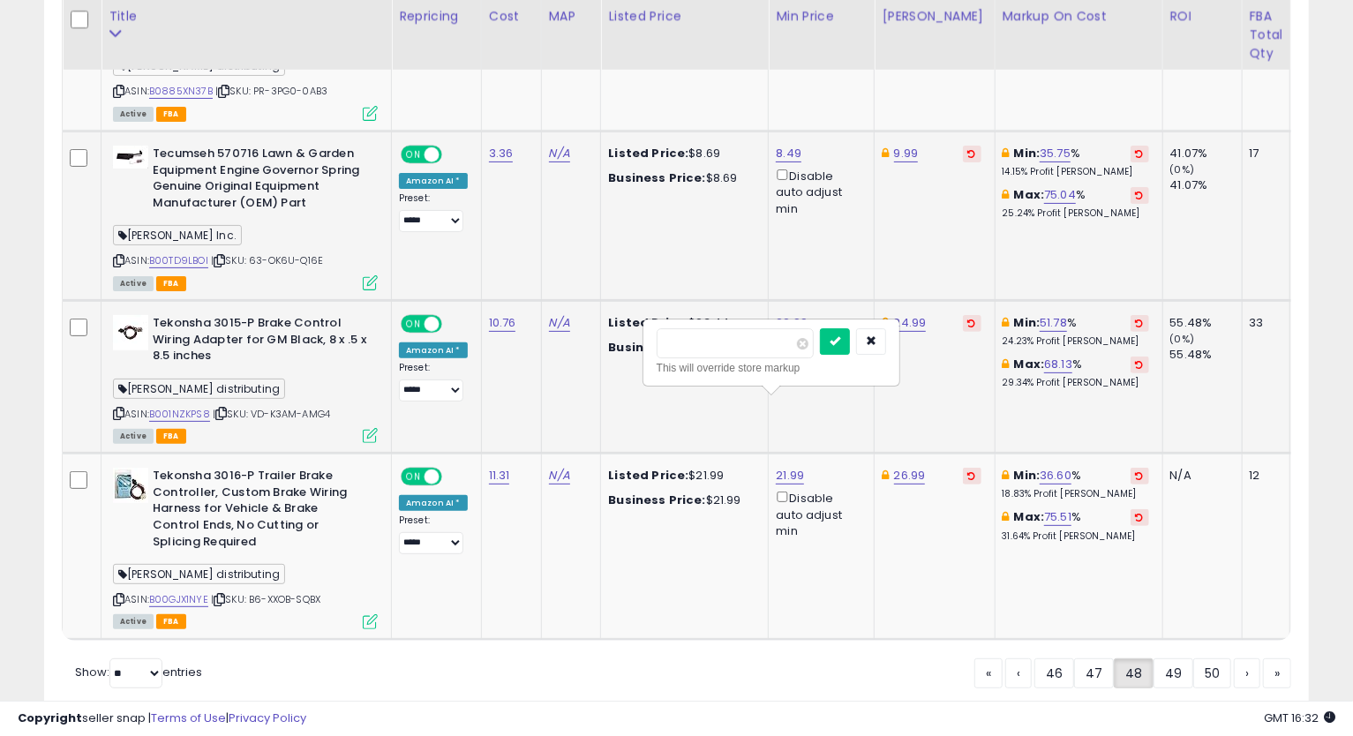
type input "*****"
click button "submit" at bounding box center [835, 341] width 30 height 26
click at [906, 467] on link "26.99" at bounding box center [910, 476] width 32 height 18
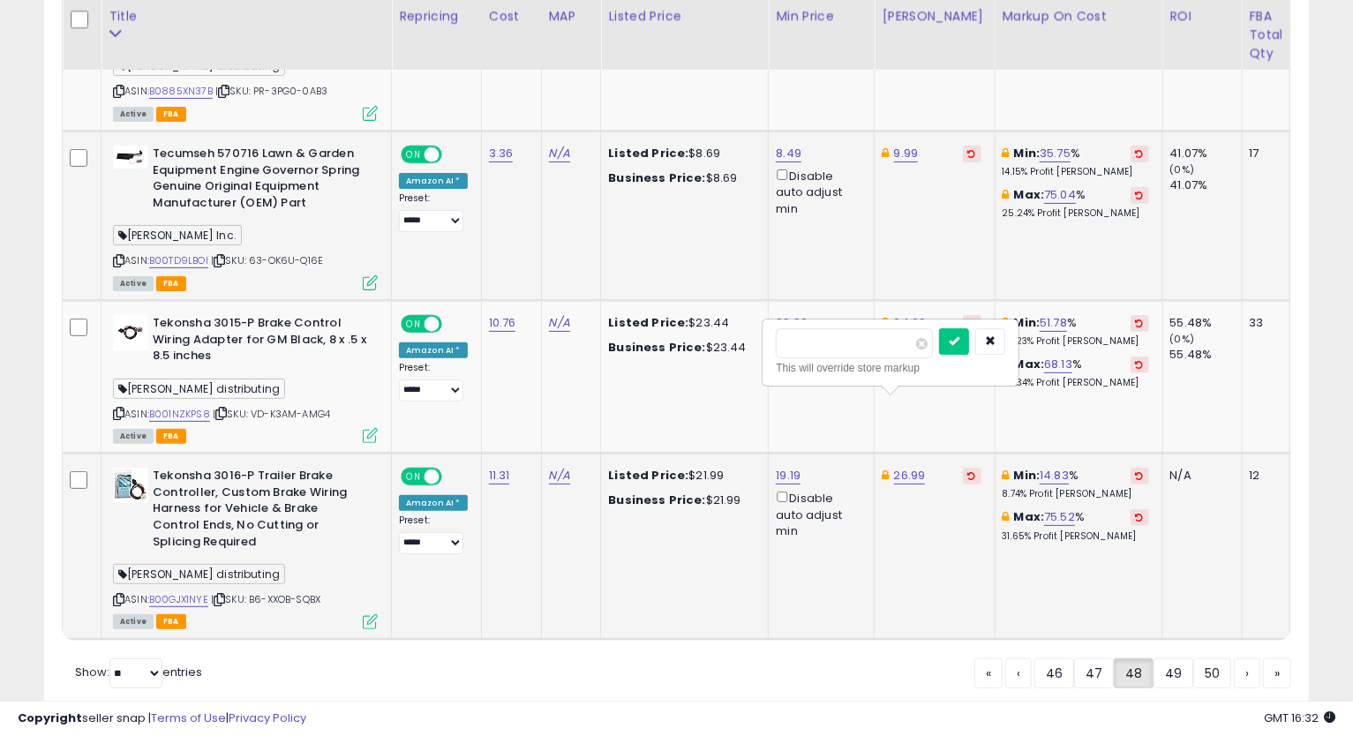
type input "*****"
click button "submit" at bounding box center [954, 341] width 30 height 26
click at [1155, 658] on link "49" at bounding box center [1174, 673] width 40 height 30
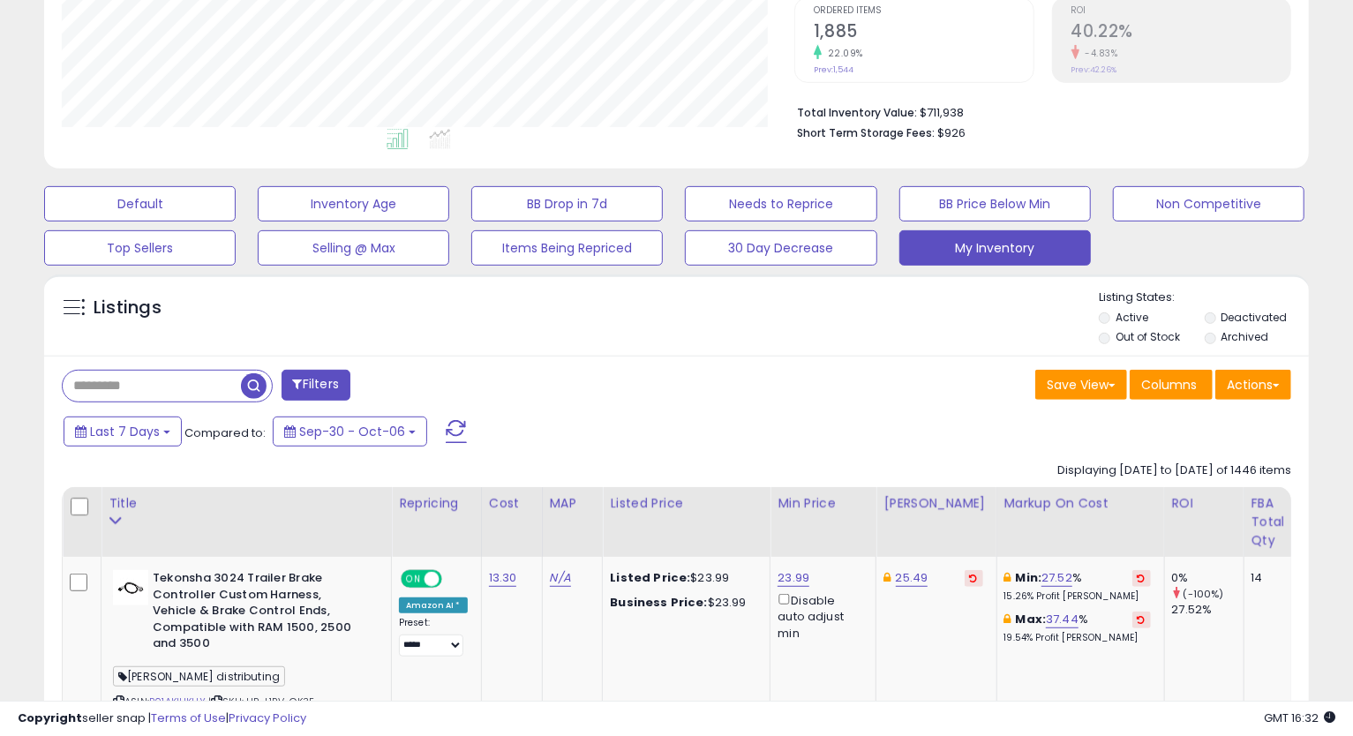
scroll to position [468, 0]
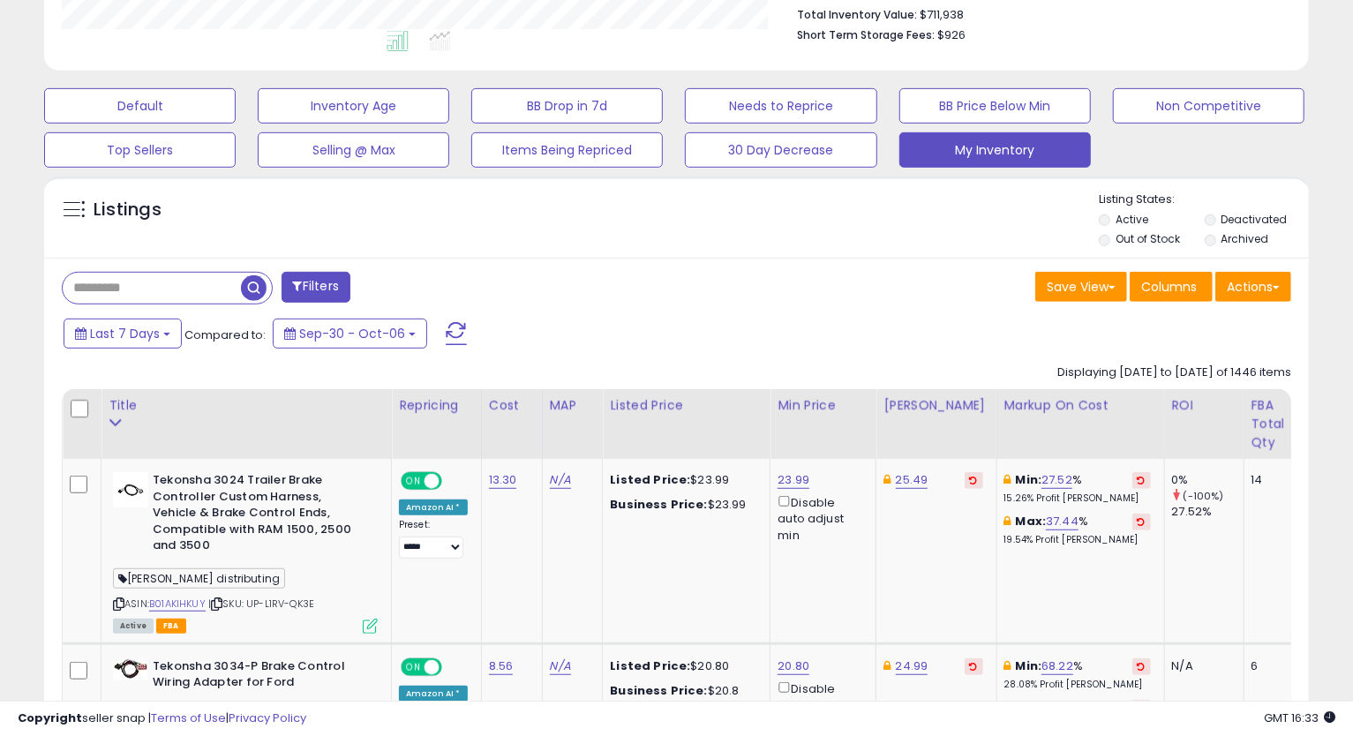
click at [794, 327] on div "Last 7 Days Compared to: Sep-30 - Oct-06" at bounding box center [520, 336] width 922 height 40
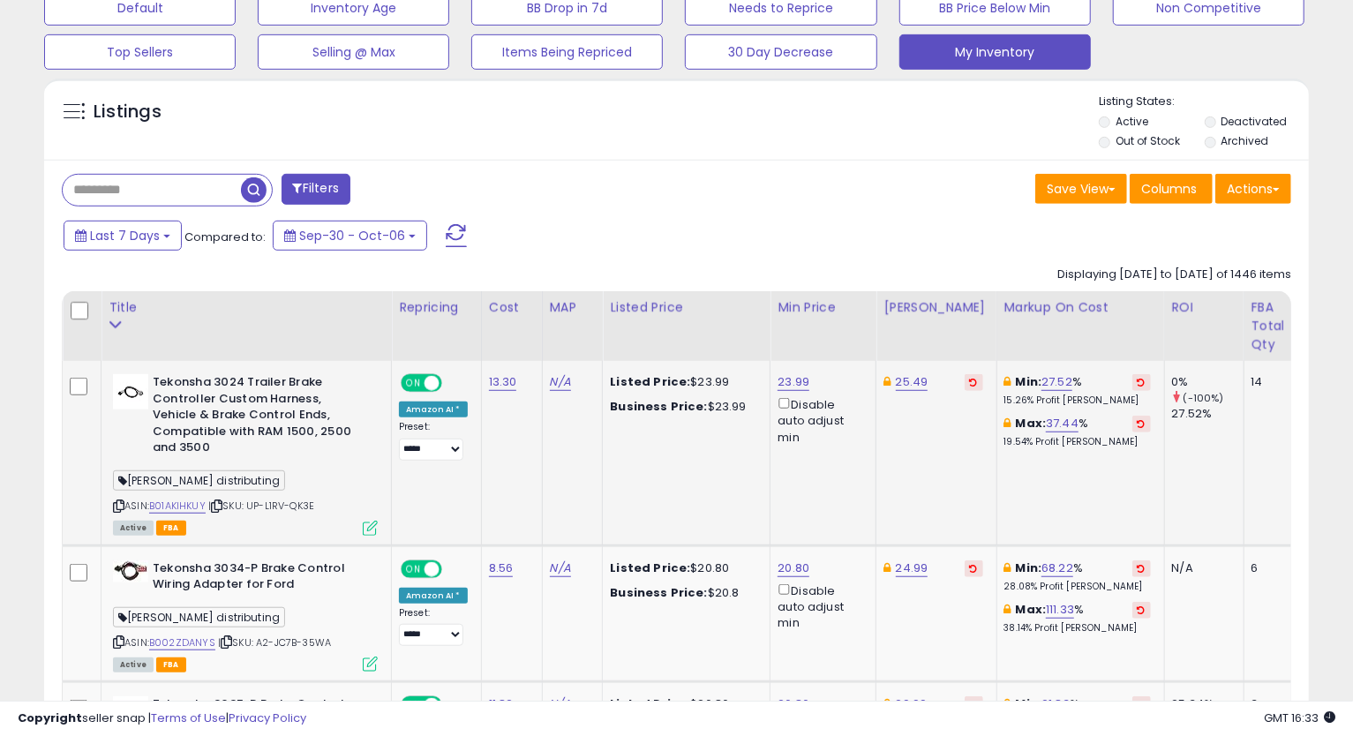
click at [119, 501] on icon at bounding box center [118, 506] width 11 height 10
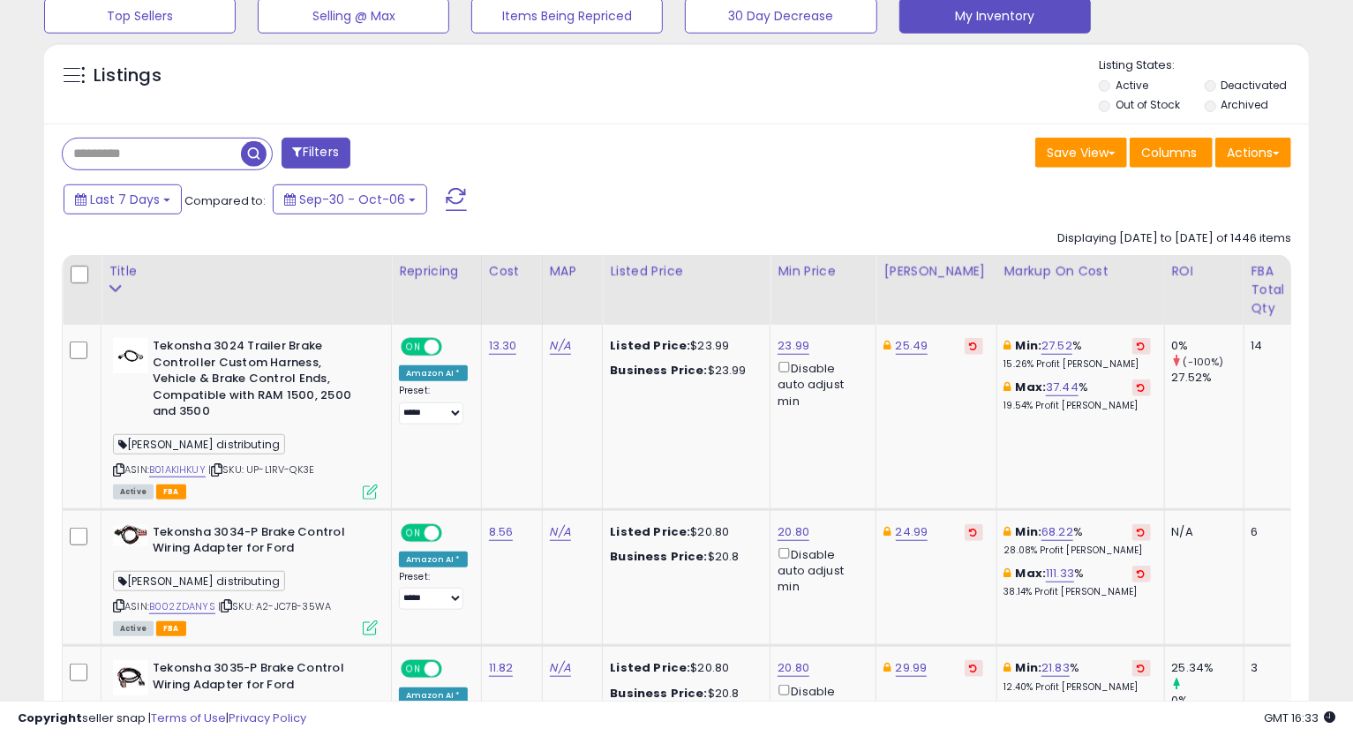
scroll to position [628, 0]
